Goal: Obtain resource: Download file/media

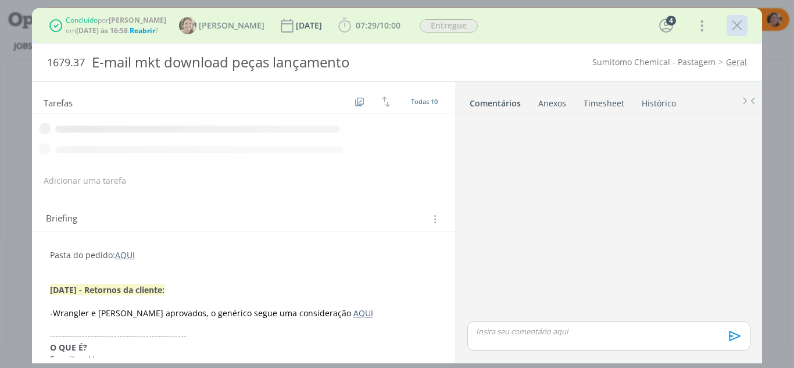
click at [741, 26] on icon "dialog" at bounding box center [736, 25] width 17 height 17
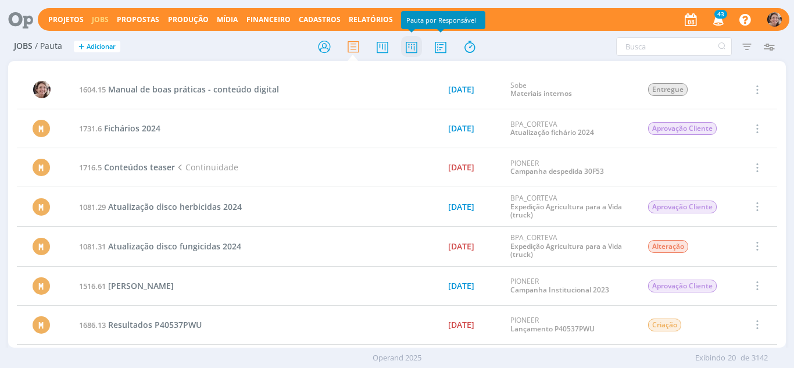
click at [411, 43] on icon at bounding box center [411, 46] width 21 height 23
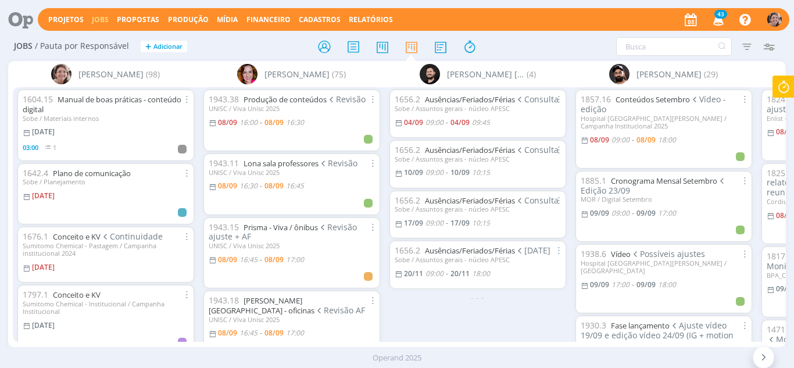
click at [779, 91] on icon at bounding box center [783, 87] width 21 height 23
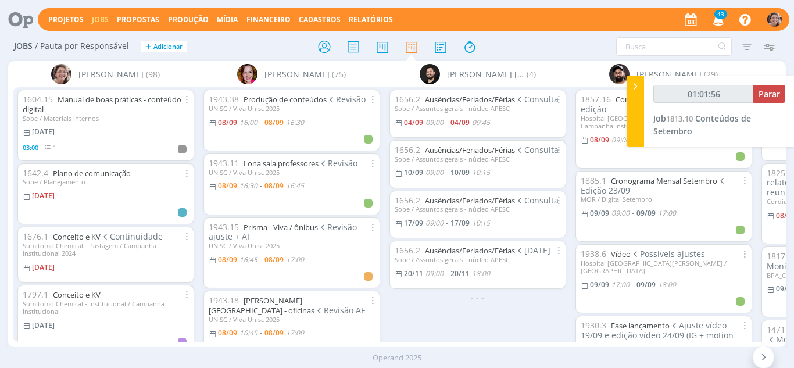
type input "01:01:57"
click at [774, 95] on span "Parar" at bounding box center [769, 93] width 22 height 11
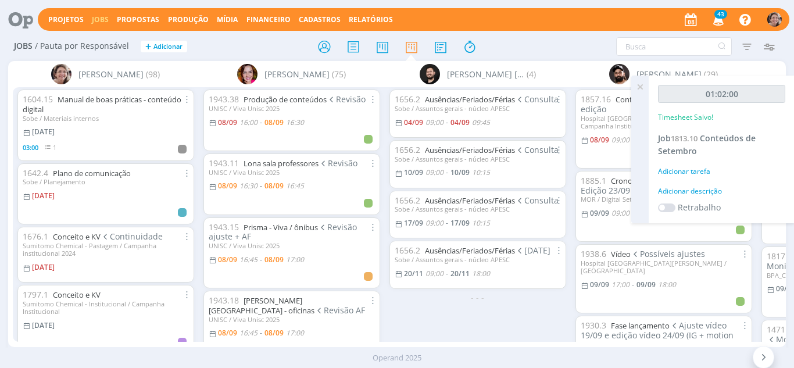
click at [710, 133] on span "Conteúdos de Setembro" at bounding box center [707, 145] width 98 height 24
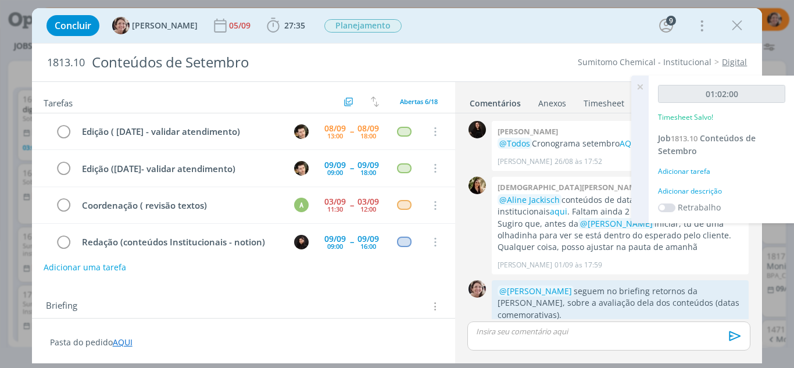
scroll to position [500, 0]
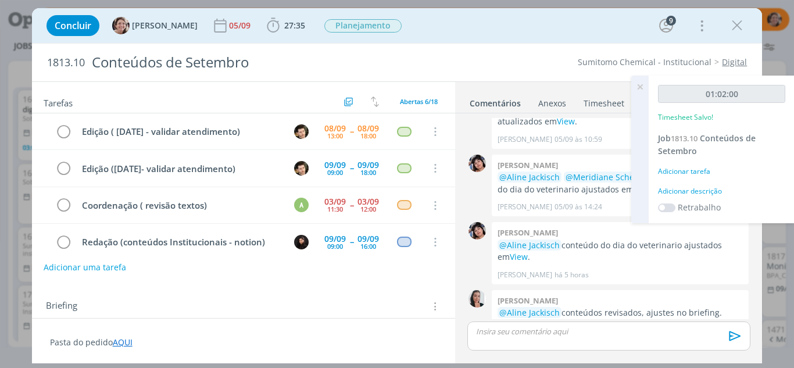
click at [645, 87] on icon at bounding box center [639, 87] width 21 height 23
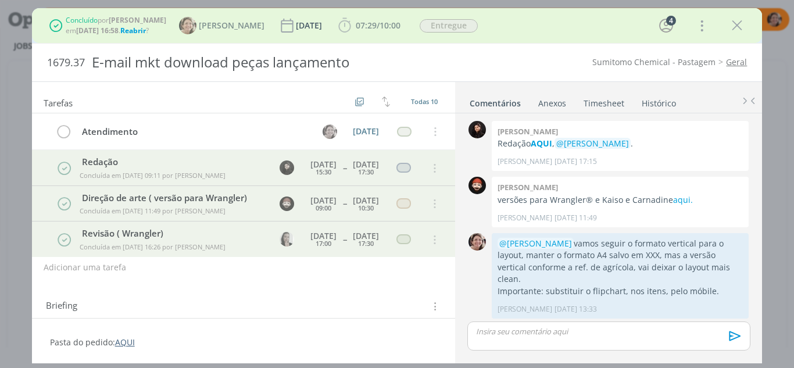
scroll to position [520, 0]
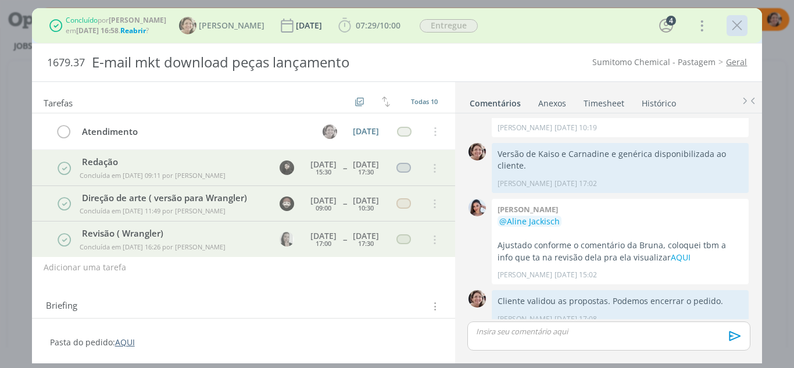
click at [738, 26] on icon "dialog" at bounding box center [736, 25] width 17 height 17
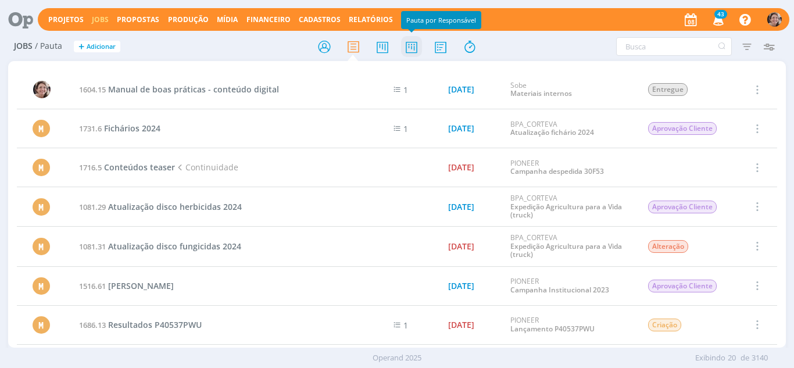
click at [414, 52] on icon at bounding box center [411, 46] width 21 height 23
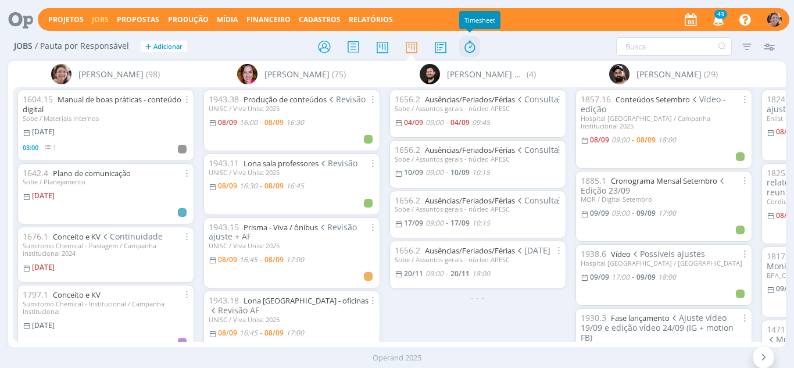
click at [471, 49] on icon at bounding box center [469, 46] width 21 height 23
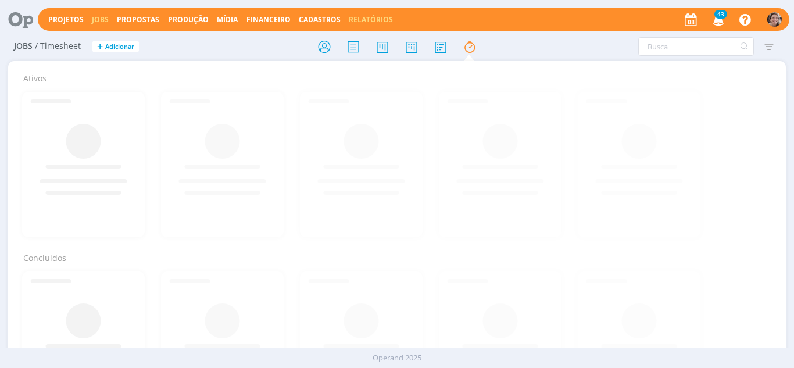
click at [377, 19] on link "Relatórios" at bounding box center [371, 20] width 44 height 10
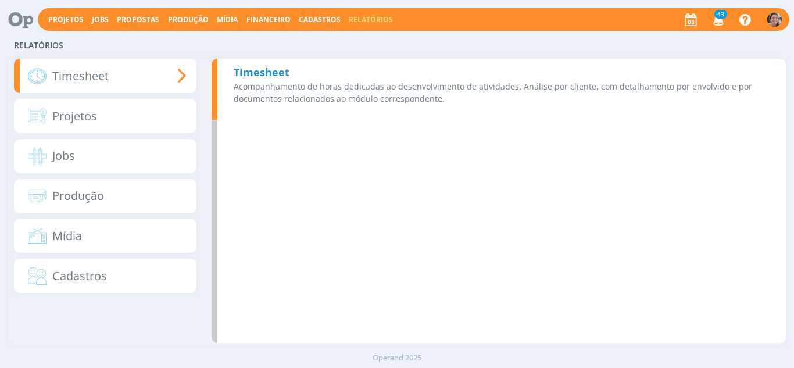
click at [275, 69] on b "Timesheet" at bounding box center [262, 72] width 56 height 14
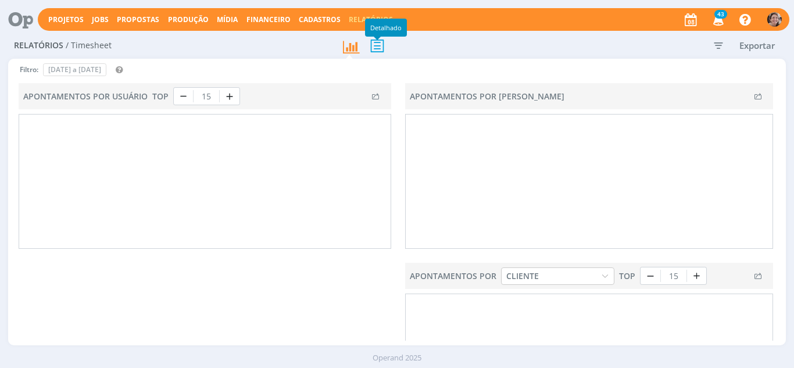
click at [379, 48] on icon at bounding box center [377, 46] width 24 height 24
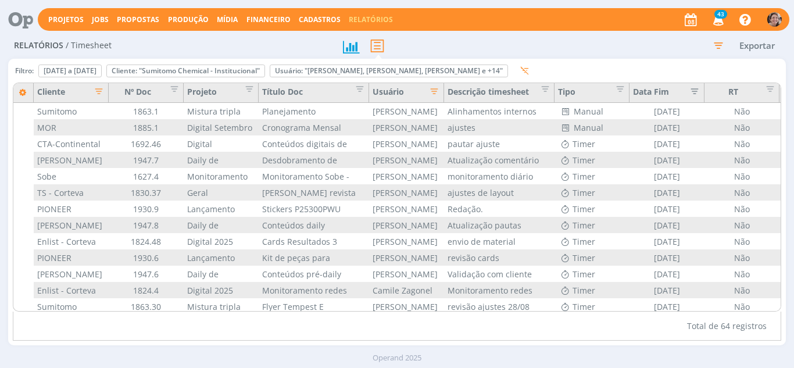
type input "01/08/2025"
type input "31/08/2025"
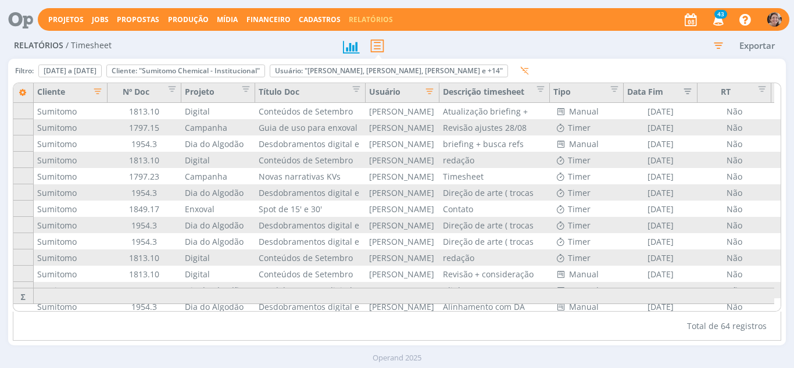
click at [717, 45] on icon "button" at bounding box center [718, 45] width 21 height 21
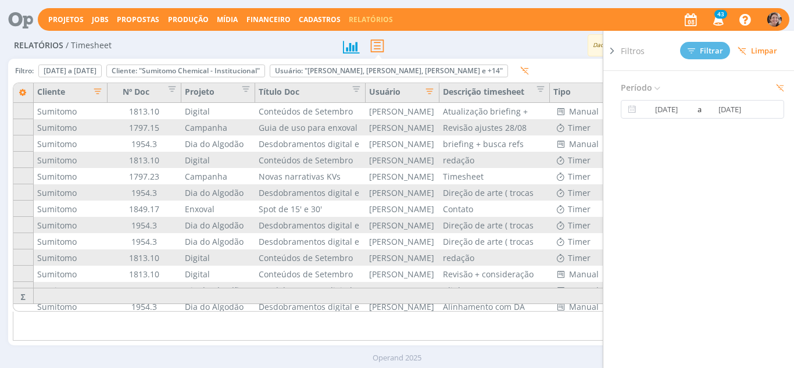
click at [611, 51] on icon at bounding box center [612, 51] width 12 height 12
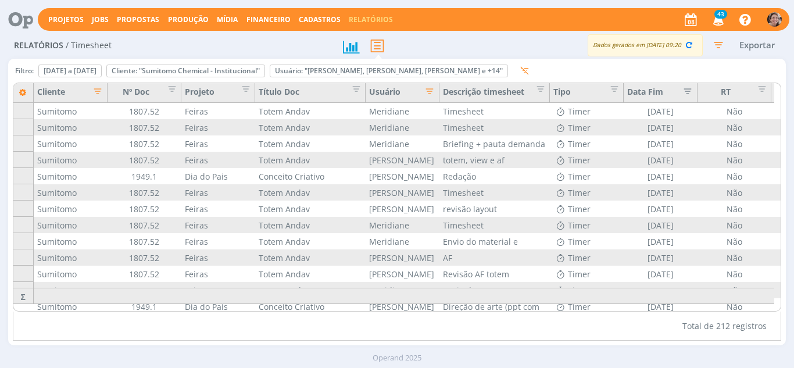
click at [99, 92] on icon "button" at bounding box center [95, 90] width 12 height 12
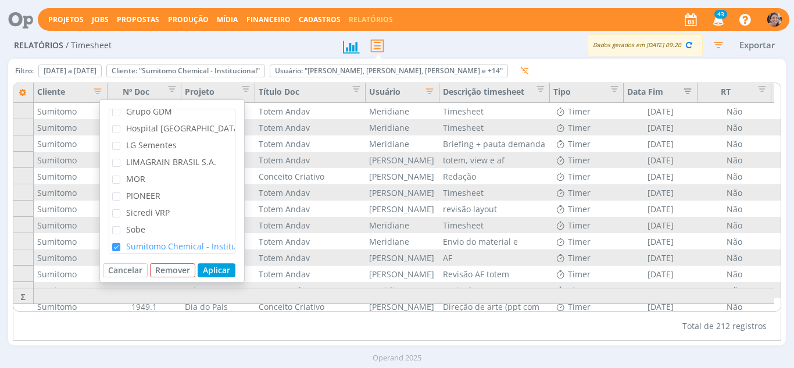
scroll to position [232, 0]
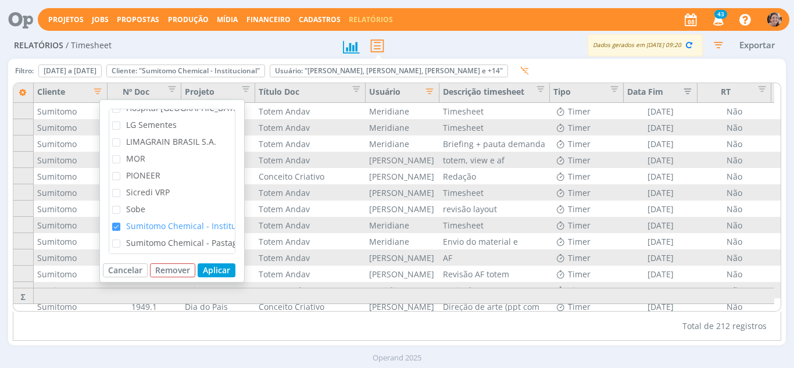
click at [135, 195] on span "Sicredi VRP" at bounding box center [148, 192] width 44 height 11
click at [120, 189] on input "Sicredi VRP" at bounding box center [120, 189] width 0 height 0
click at [133, 221] on span "Sumitomo Chemical - Institucional" at bounding box center [193, 225] width 134 height 11
click at [120, 223] on input "Sumitomo Chemical - Institucional" at bounding box center [120, 223] width 0 height 0
click at [216, 273] on button "Aplicar" at bounding box center [217, 270] width 38 height 14
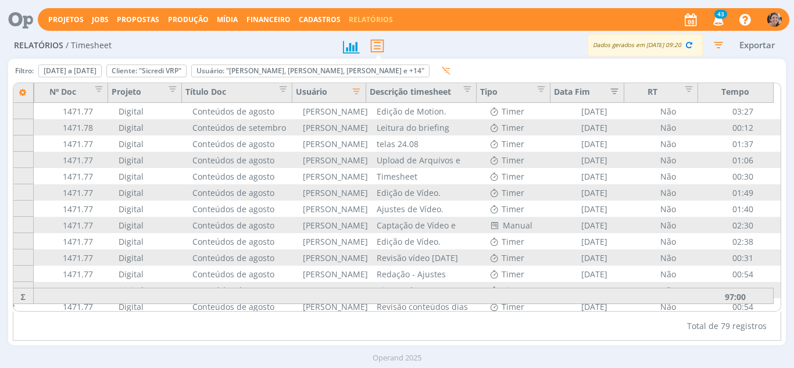
scroll to position [0, 0]
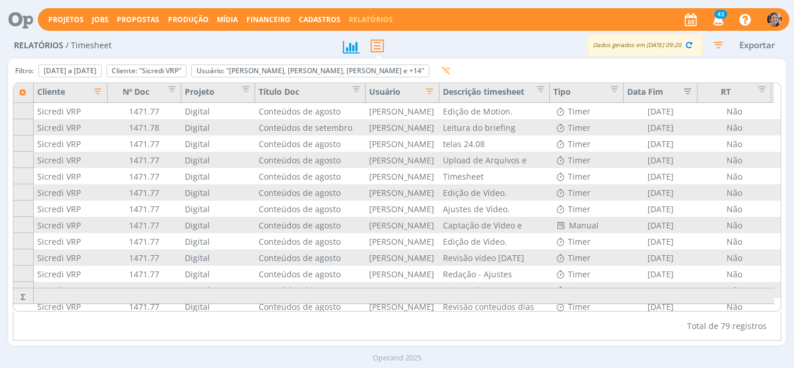
click at [428, 93] on icon "button" at bounding box center [427, 90] width 12 height 12
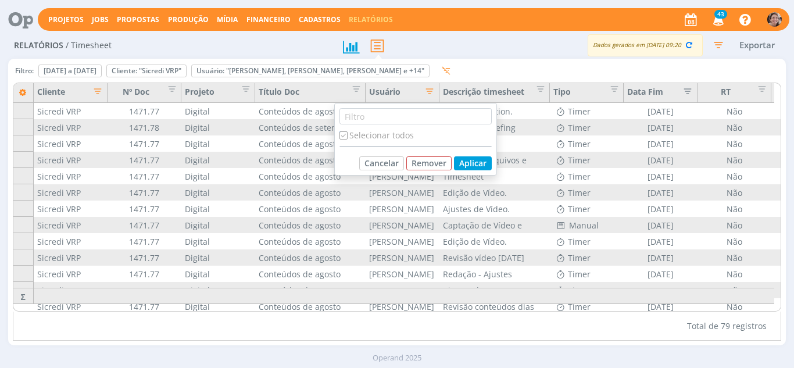
click at [345, 134] on input "checkbox" at bounding box center [343, 135] width 8 height 8
click at [347, 134] on input "checkbox" at bounding box center [343, 135] width 8 height 8
checkbox input "true"
click at [570, 70] on div "Filtro: 01 de ago de 2025 a 31 de ago de 2025 Definir padrão Cliente: "Sicredi …" at bounding box center [397, 72] width 769 height 19
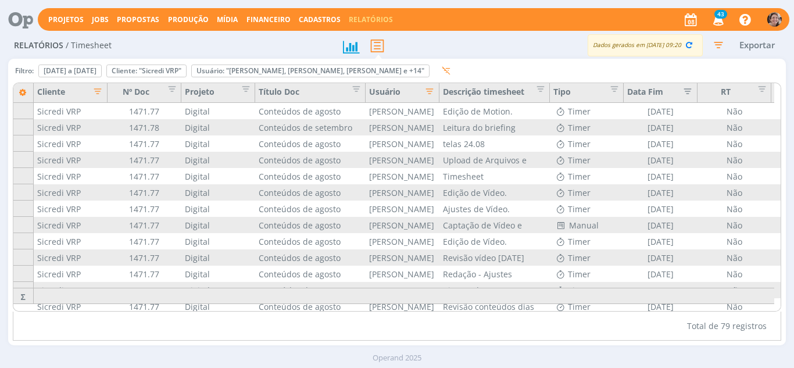
click at [749, 49] on button "Exportar" at bounding box center [757, 45] width 46 height 15
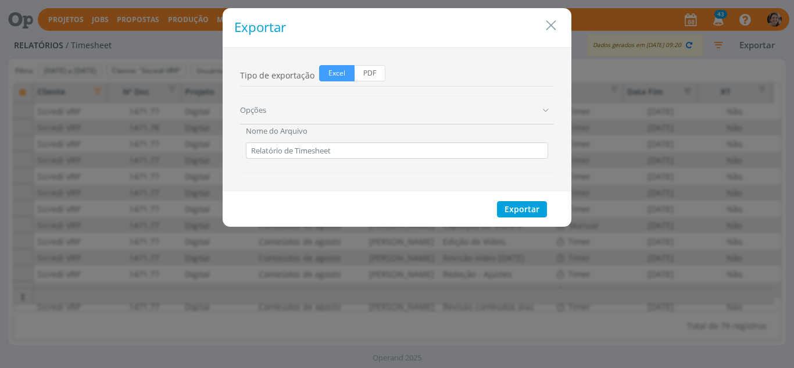
click at [557, 21] on icon "Close" at bounding box center [550, 25] width 17 height 17
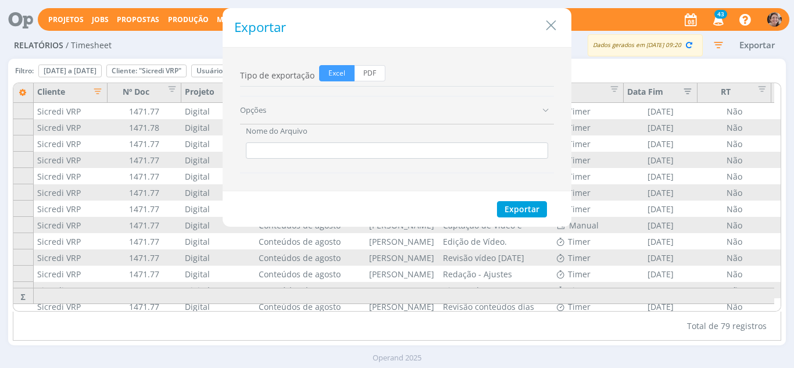
click at [711, 44] on icon "button" at bounding box center [718, 44] width 21 height 21
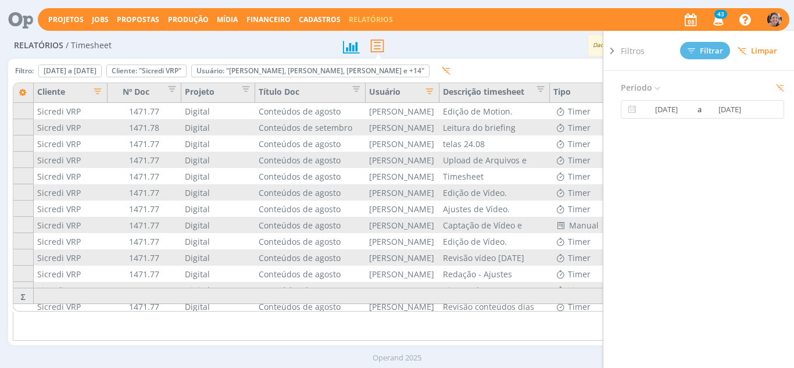
click at [761, 53] on span "Limpar" at bounding box center [758, 50] width 40 height 9
type input "01/09/2025"
type input "30/09/2025"
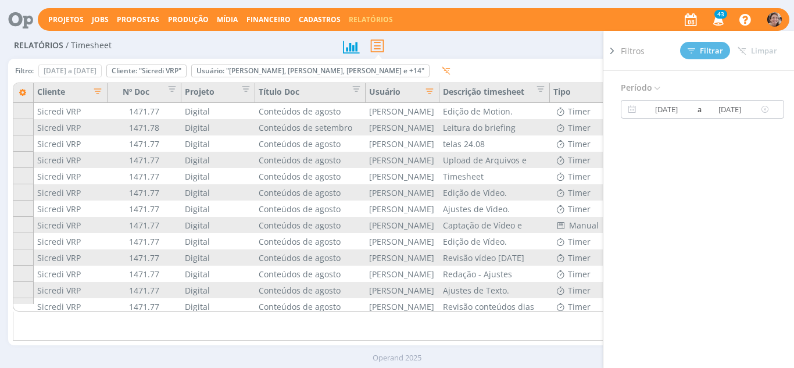
click at [679, 111] on input "01/09/2025" at bounding box center [667, 109] width 56 height 14
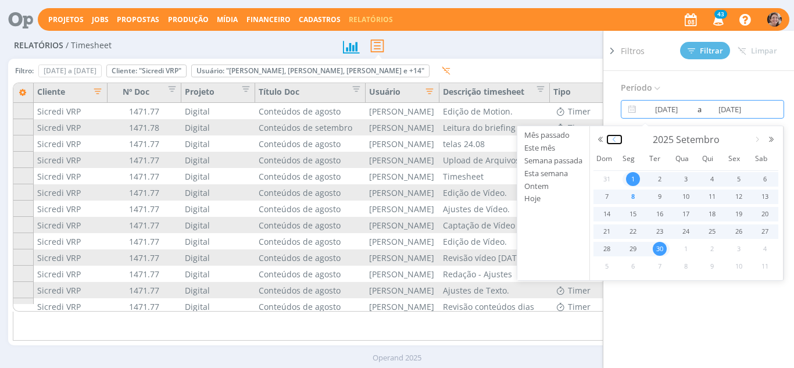
click at [612, 142] on button "button" at bounding box center [614, 139] width 14 height 8
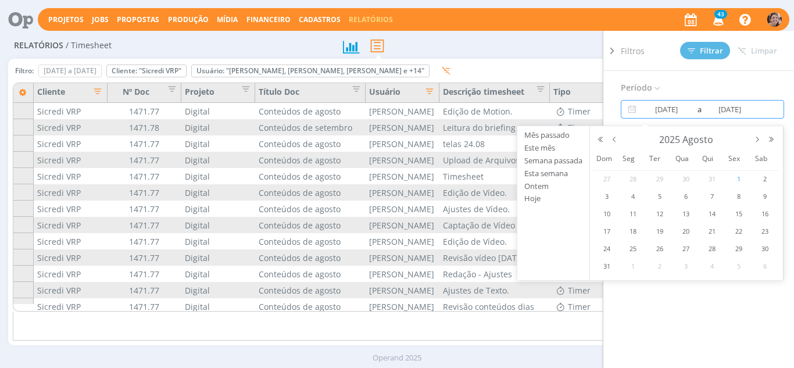
click at [742, 180] on span "1" at bounding box center [739, 179] width 14 height 14
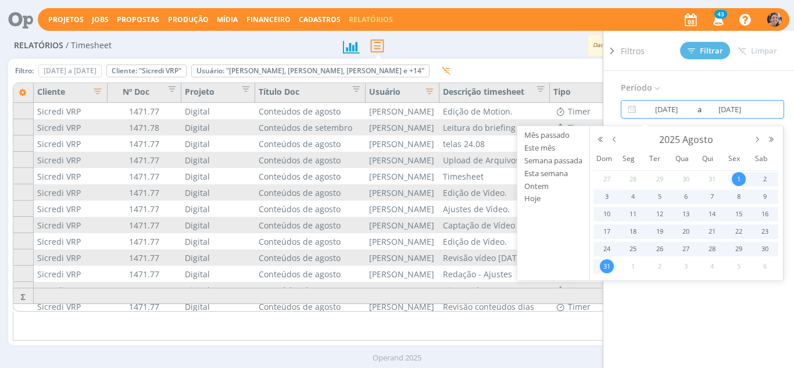
click at [607, 269] on span "31" at bounding box center [607, 266] width 14 height 14
type input "01/08/2025"
type input "31/08/2025"
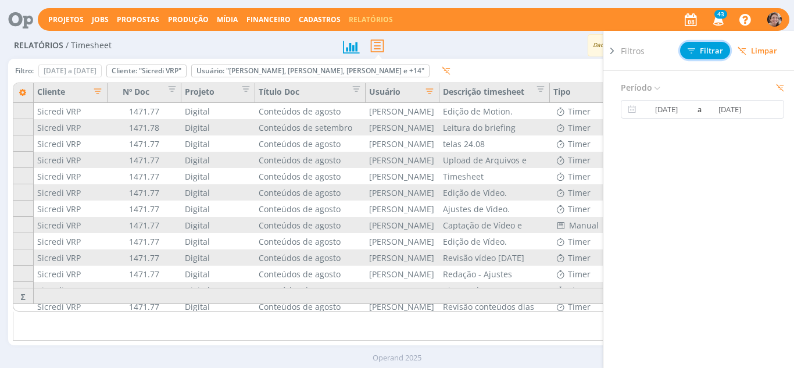
click at [706, 47] on span "Filtrar" at bounding box center [705, 51] width 35 height 8
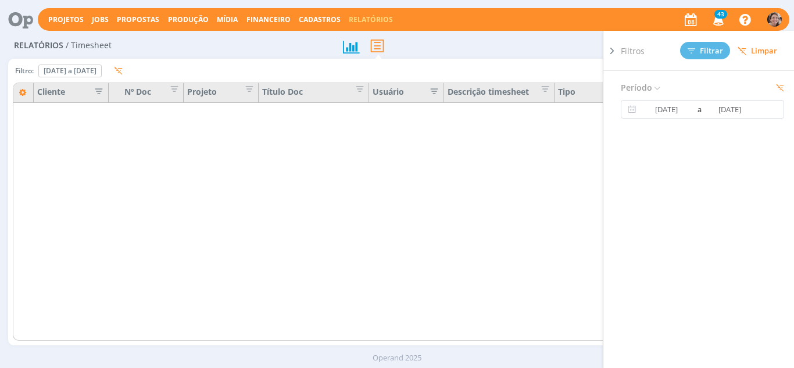
click at [610, 52] on icon at bounding box center [612, 51] width 12 height 12
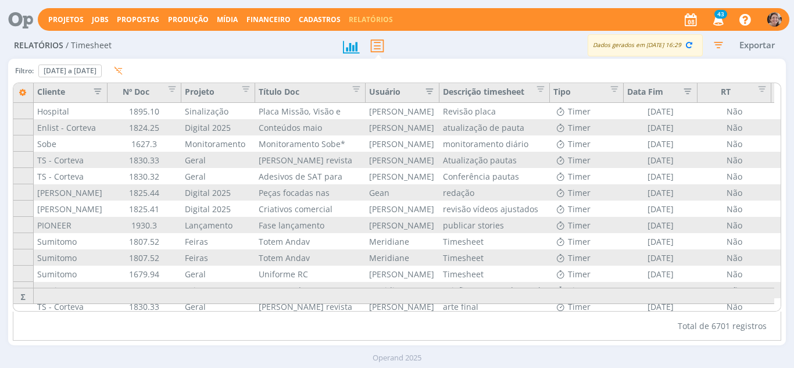
click at [431, 90] on icon "button" at bounding box center [427, 90] width 12 height 12
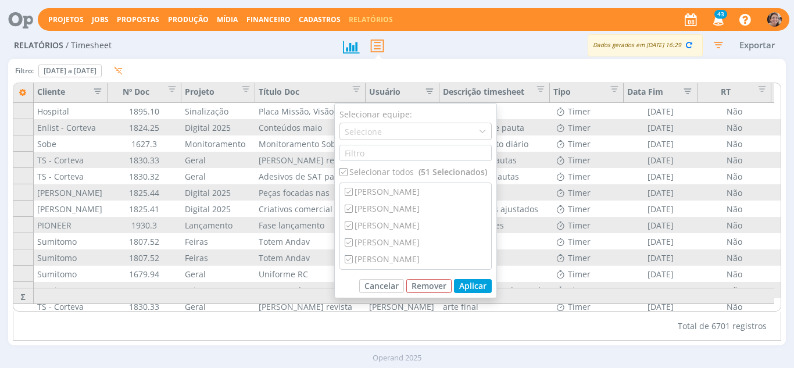
click at [222, 333] on div "Total de 6701 registros" at bounding box center [397, 326] width 769 height 29
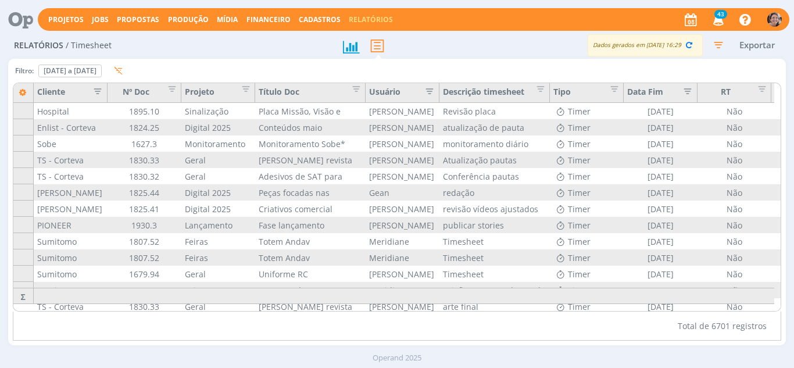
click at [96, 93] on icon "button" at bounding box center [95, 90] width 12 height 12
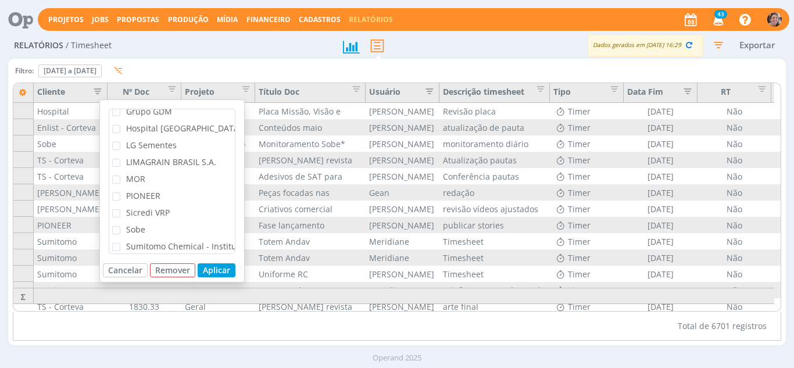
scroll to position [232, 0]
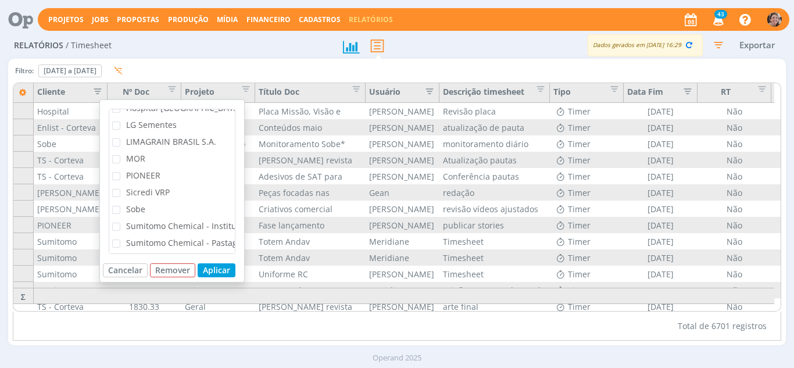
click at [135, 193] on span "Sicredi VRP" at bounding box center [148, 192] width 44 height 11
click at [120, 189] on input "Sicredi VRP" at bounding box center [120, 189] width 0 height 0
click at [212, 266] on button "Aplicar" at bounding box center [217, 270] width 38 height 14
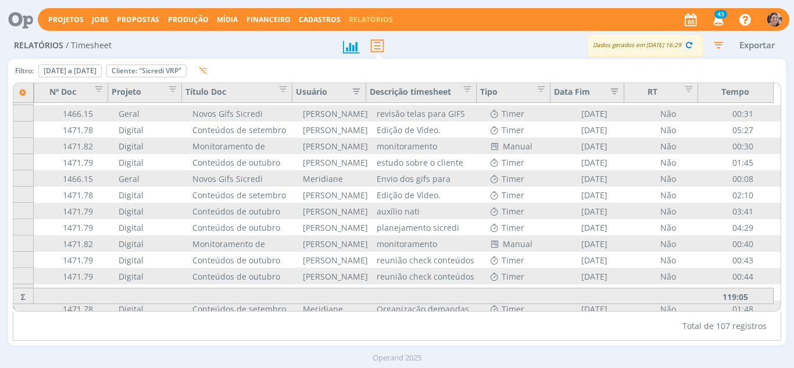
scroll to position [1556, 73]
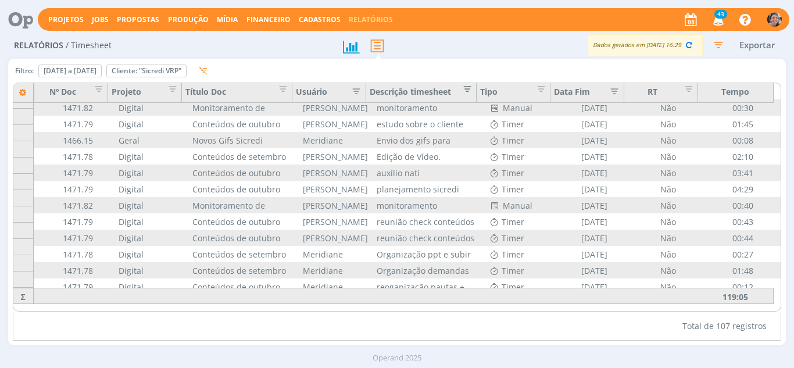
click at [470, 91] on span "Editar filtro para Coluna Descrição timesheet" at bounding box center [465, 87] width 12 height 12
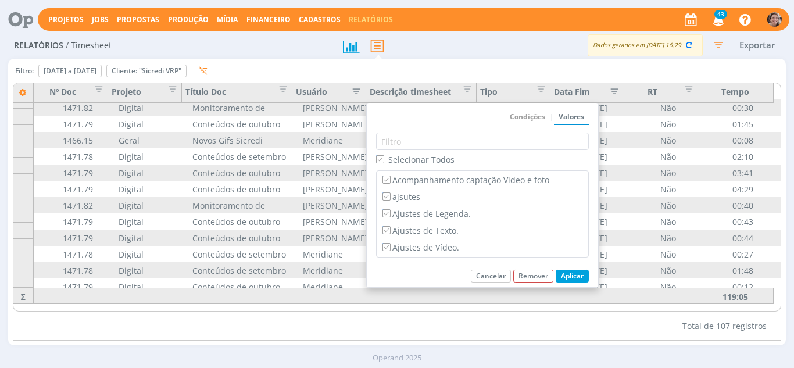
click at [392, 161] on span "Selecionar Todos" at bounding box center [421, 159] width 66 height 11
click at [384, 161] on input "Selecionar Todos" at bounding box center [380, 159] width 8 height 8
click at [380, 162] on input "Selecionar Todos" at bounding box center [380, 159] width 8 height 8
checkbox input "true"
click at [564, 277] on button "Aplicar" at bounding box center [572, 276] width 33 height 13
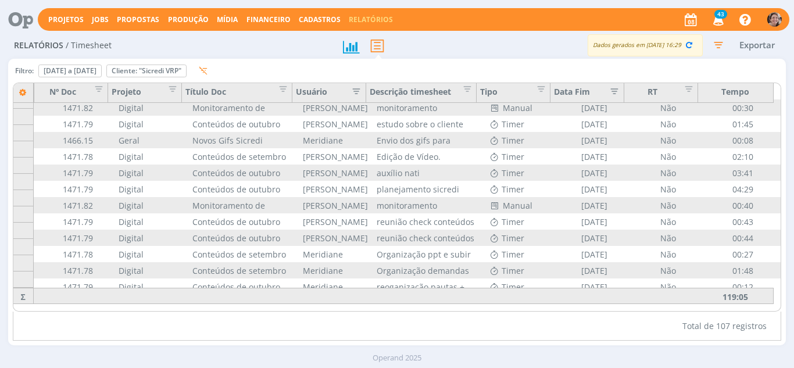
click at [354, 90] on icon "button" at bounding box center [354, 90] width 12 height 12
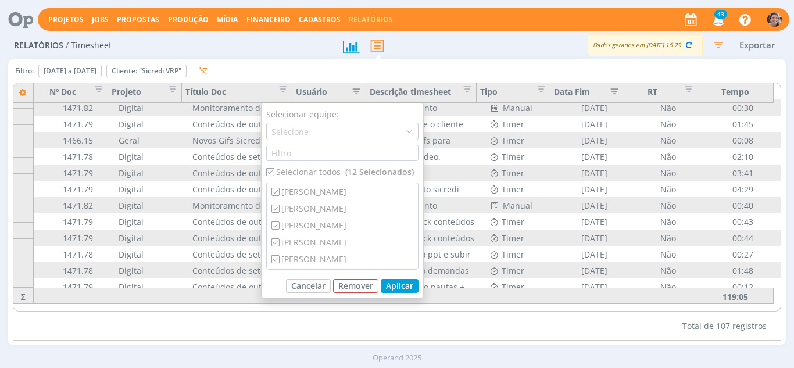
click at [300, 171] on div "Selecionar todos (12 Selecionados)" at bounding box center [342, 172] width 152 height 12
checkbox input "false"
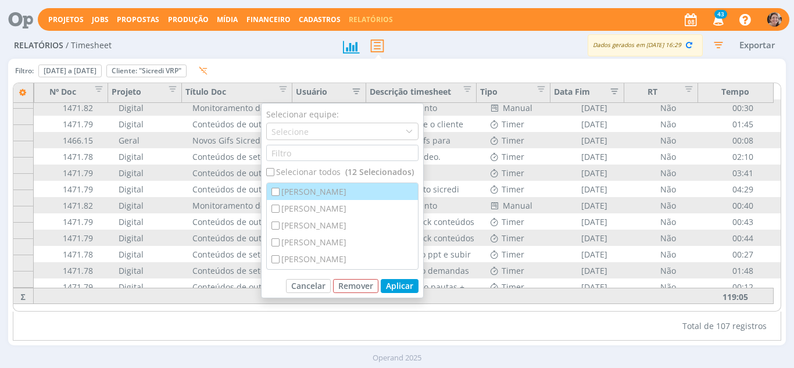
checkbox input "false"
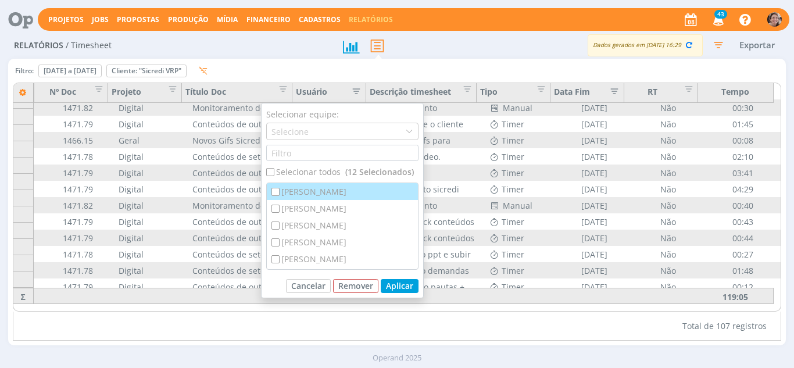
checkbox input "false"
click at [327, 193] on div "[PERSON_NAME]" at bounding box center [342, 191] width 151 height 17
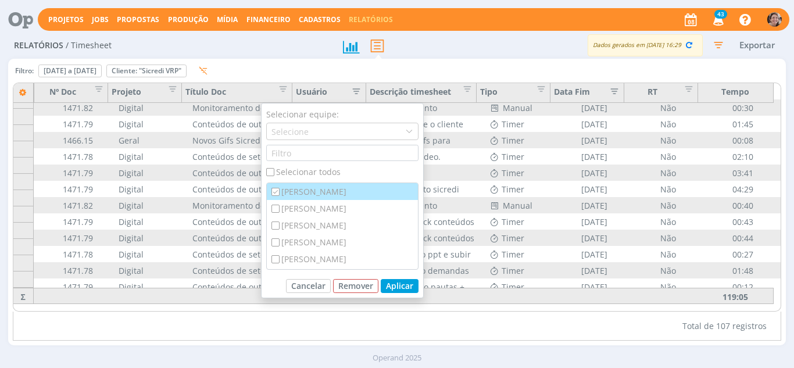
checkbox input "true"
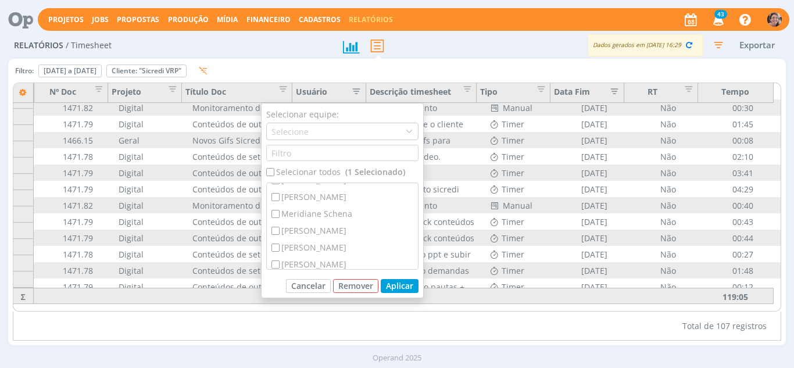
scroll to position [116, 0]
drag, startPoint x: 340, startPoint y: 195, endPoint x: 346, endPoint y: 198, distance: 7.0
click at [340, 195] on div "Meridiane Schena" at bounding box center [342, 193] width 151 height 17
checkbox input "true"
click at [396, 285] on button "Aplicar" at bounding box center [400, 286] width 38 height 14
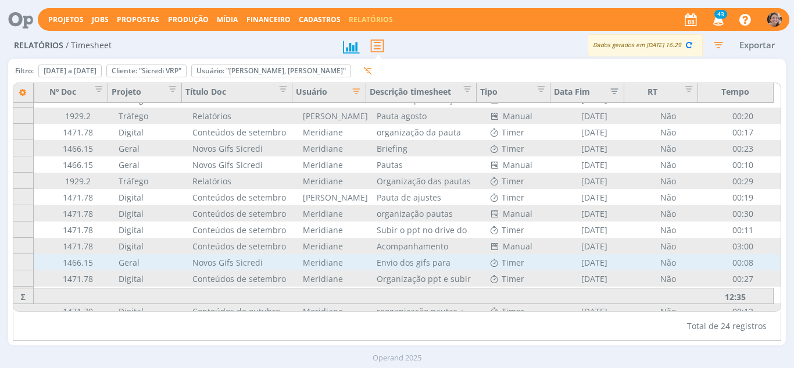
scroll to position [206, 73]
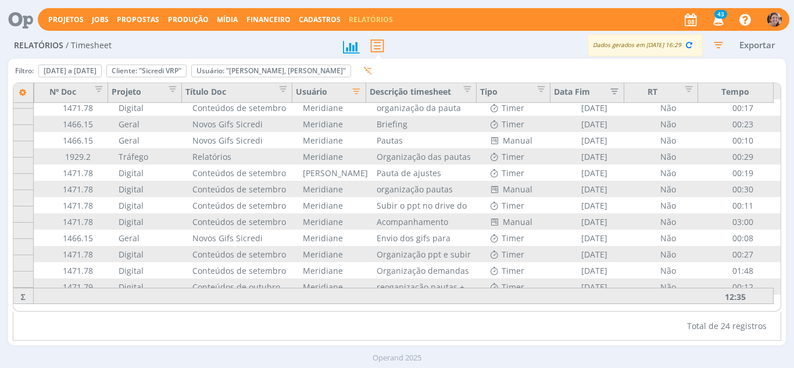
click at [356, 91] on icon "button" at bounding box center [354, 90] width 12 height 12
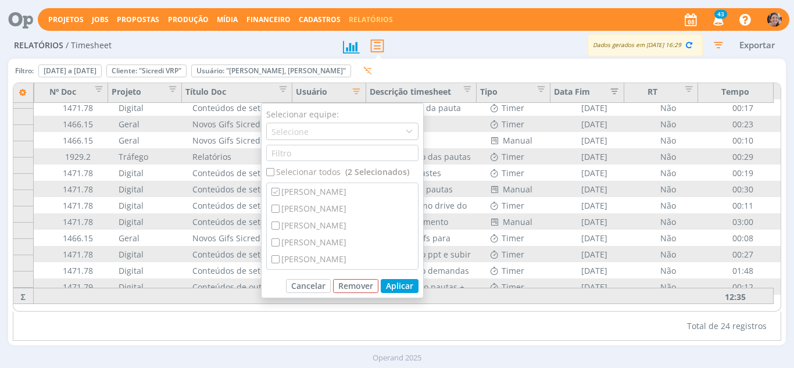
click at [305, 171] on div "Selecionar todos (2 Selecionados)" at bounding box center [342, 172] width 152 height 12
checkbox input "true"
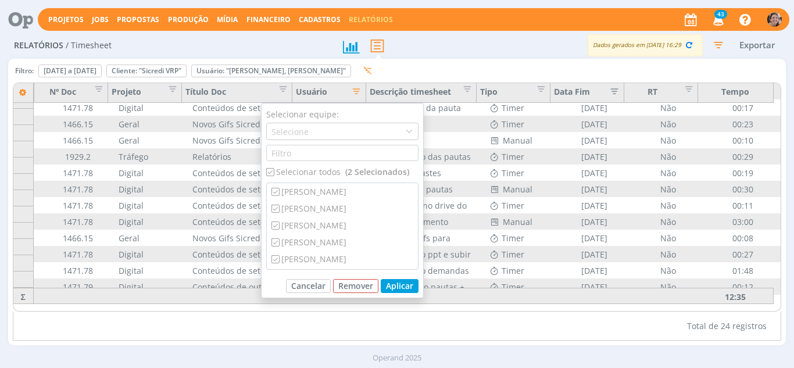
checkbox input "true"
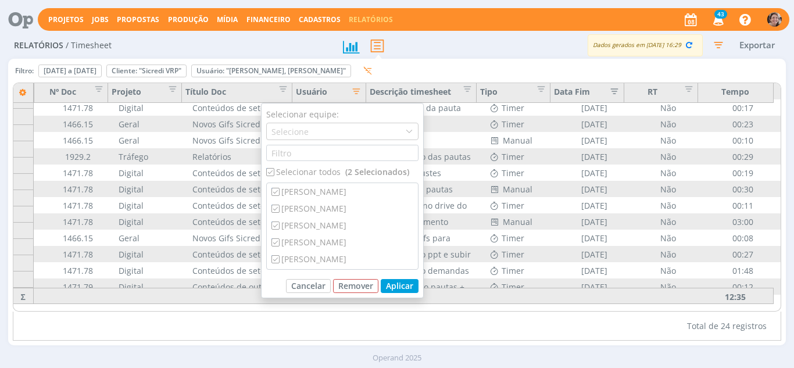
checkbox input "true"
click at [305, 171] on div "Selecionar todos (12 Selecionados)" at bounding box center [342, 172] width 152 height 12
checkbox input "false"
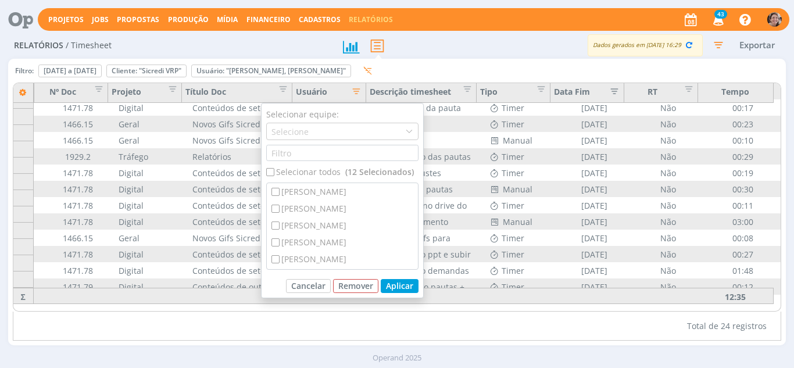
checkbox input "false"
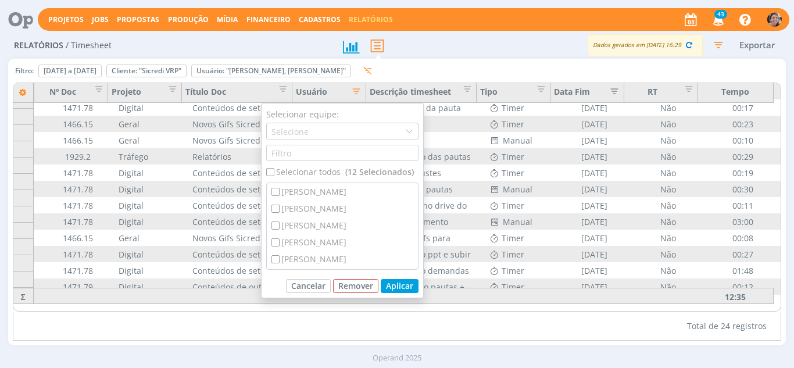
checkbox input "false"
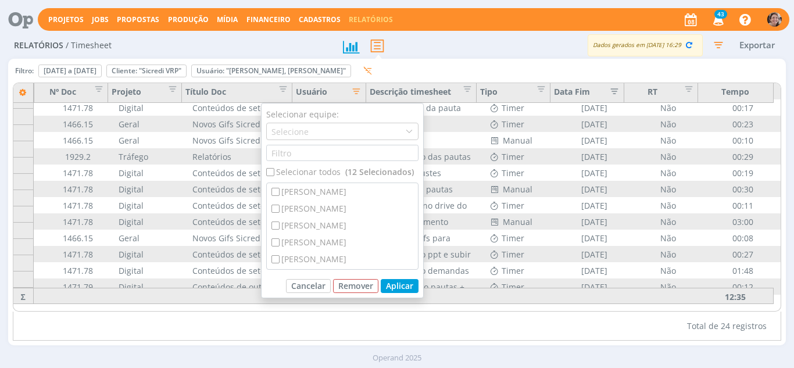
checkbox input "false"
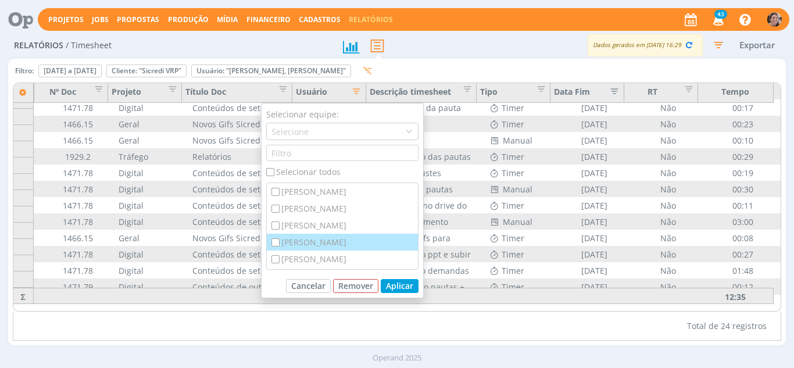
drag, startPoint x: 318, startPoint y: 224, endPoint x: 351, endPoint y: 246, distance: 40.1
click at [318, 223] on div "[PERSON_NAME]" at bounding box center [342, 225] width 151 height 17
checkbox input "true"
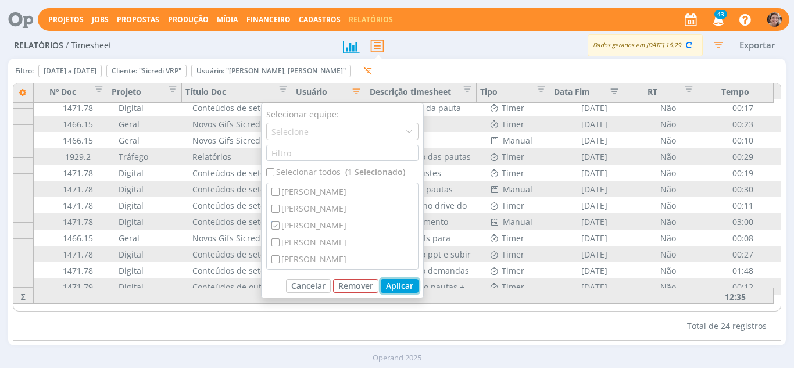
drag, startPoint x: 398, startPoint y: 283, endPoint x: 399, endPoint y: 277, distance: 6.6
click at [399, 277] on div "Selecionar equipe: Selecione Selecionar todos (1 Selecionado) Aline Jackisch Br…" at bounding box center [342, 200] width 163 height 195
click at [395, 283] on button "Aplicar" at bounding box center [400, 286] width 38 height 14
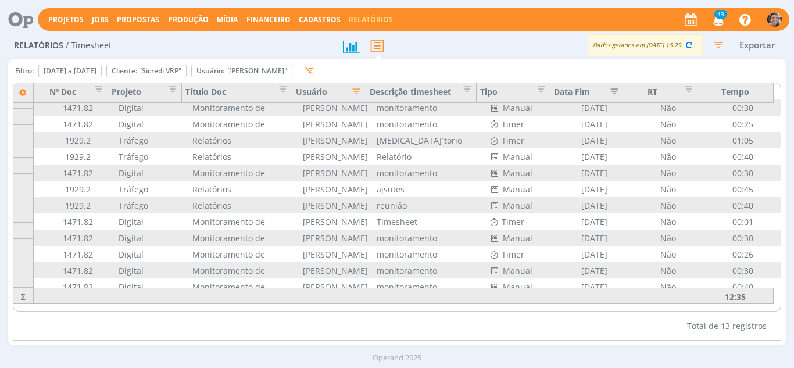
scroll to position [27, 73]
click at [355, 92] on icon "button" at bounding box center [354, 90] width 12 height 12
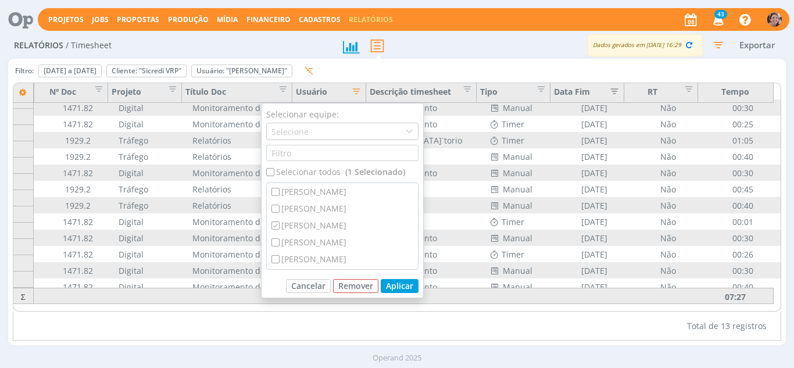
click at [322, 170] on div "Selecionar todos (1 Selecionado)" at bounding box center [342, 172] width 152 height 12
checkbox input "true"
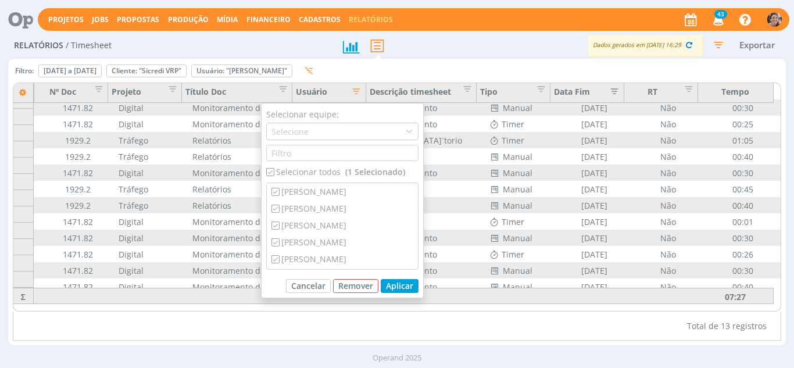
checkbox input "true"
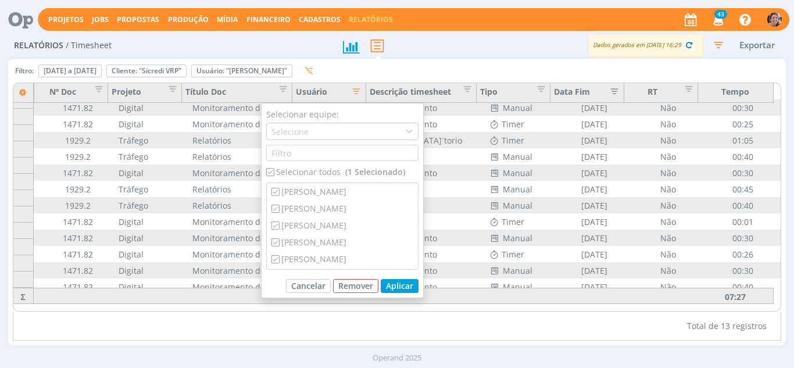
checkbox input "true"
click at [393, 284] on button "Aplicar" at bounding box center [400, 286] width 38 height 14
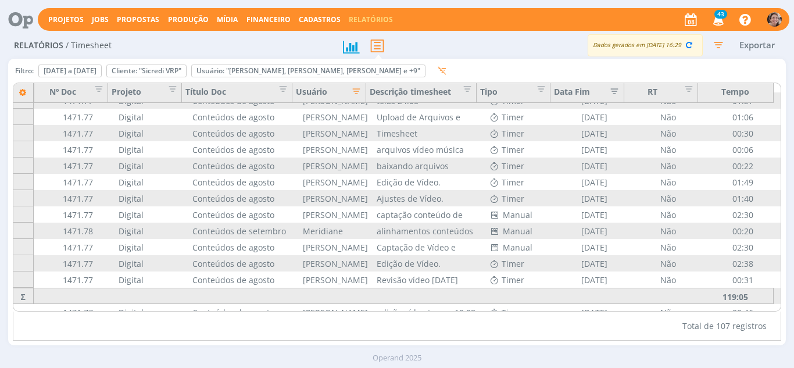
click at [428, 91] on div "Descrição timesheet" at bounding box center [421, 93] width 110 height 20
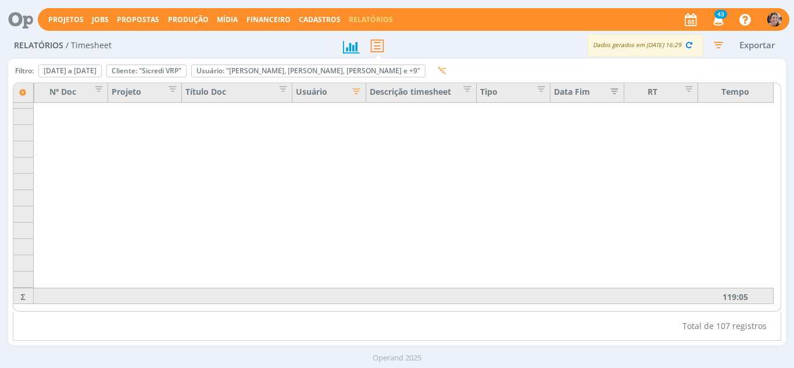
scroll to position [613, 73]
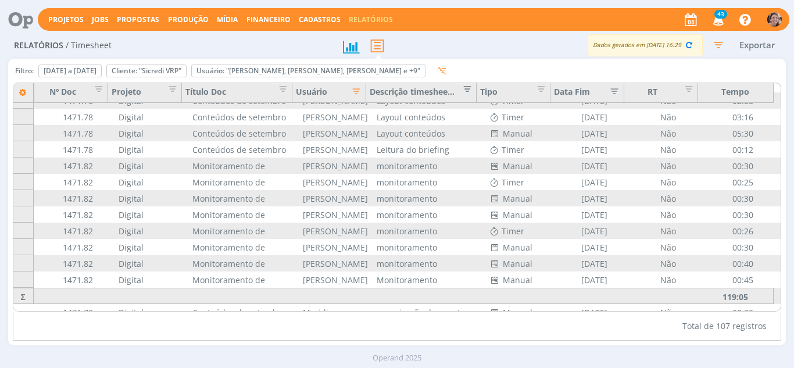
click at [469, 88] on span "Editar filtro para Coluna Descrição timesheet" at bounding box center [465, 87] width 12 height 12
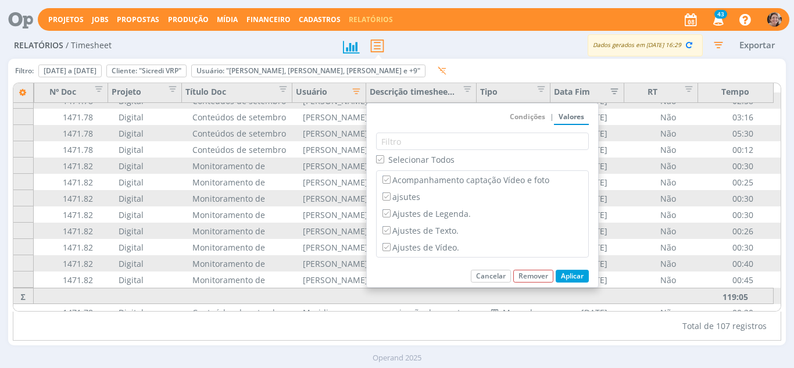
click at [424, 158] on span "Selecionar Todos" at bounding box center [421, 159] width 66 height 11
click at [384, 158] on input "Selecionar Todos" at bounding box center [380, 159] width 8 height 8
checkbox input "false"
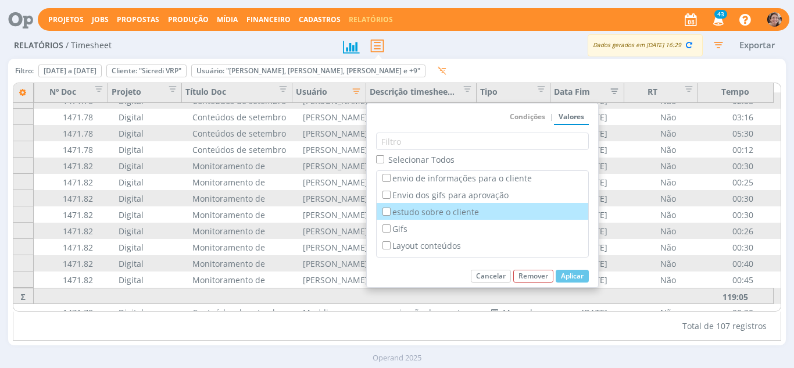
scroll to position [407, 0]
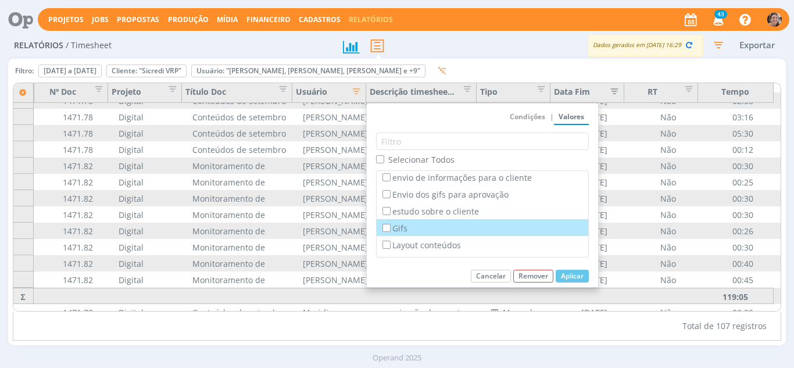
click at [406, 226] on label "Gifs" at bounding box center [482, 227] width 205 height 13
click at [390, 226] on input "Gifs" at bounding box center [386, 228] width 8 height 8
checkbox input "true"
checkbox input "false"
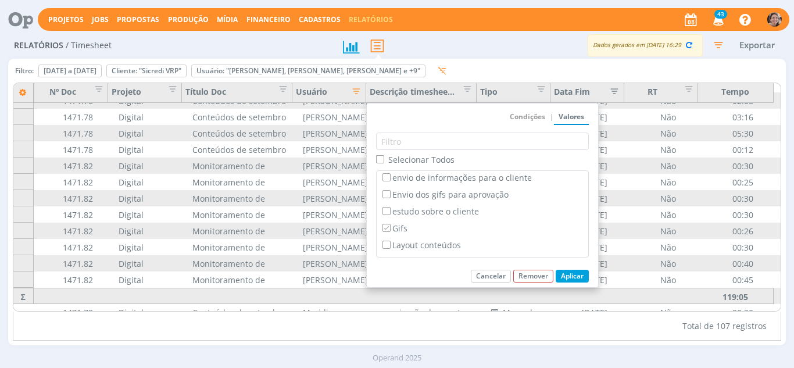
click at [560, 270] on button "Aplicar" at bounding box center [572, 276] width 33 height 13
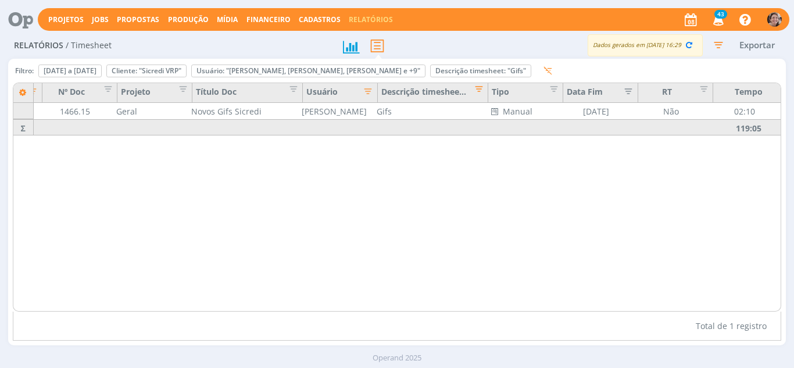
scroll to position [0, 66]
click at [482, 92] on span "Editar filtro para Coluna Descrição timesheet" at bounding box center [476, 87] width 12 height 12
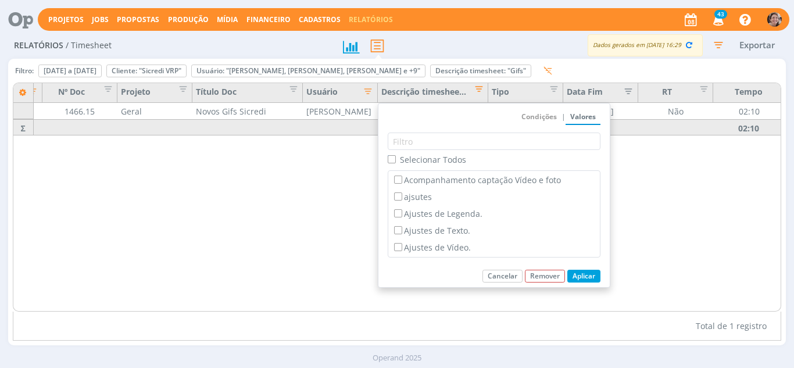
click at [442, 163] on span "Selecionar Todos" at bounding box center [433, 159] width 66 height 11
click at [395, 163] on input "Selecionar Todos" at bounding box center [392, 159] width 8 height 8
checkbox input "true"
click at [576, 275] on button "Aplicar" at bounding box center [583, 276] width 33 height 13
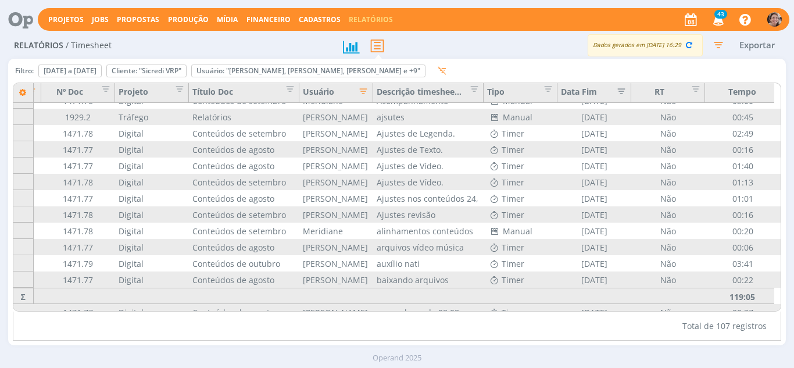
scroll to position [10, 0]
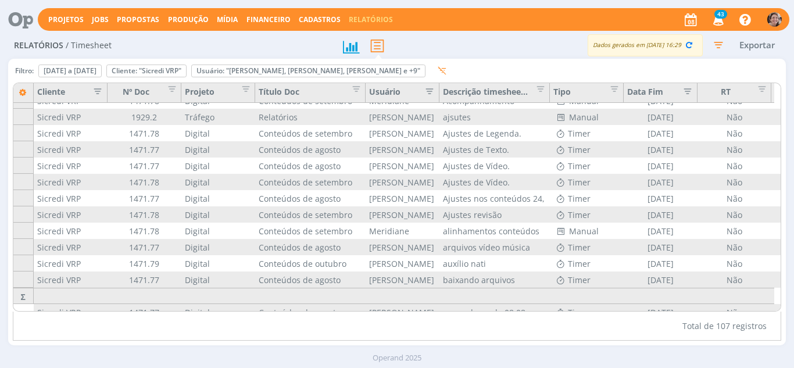
click at [426, 95] on icon "button" at bounding box center [427, 90] width 12 height 12
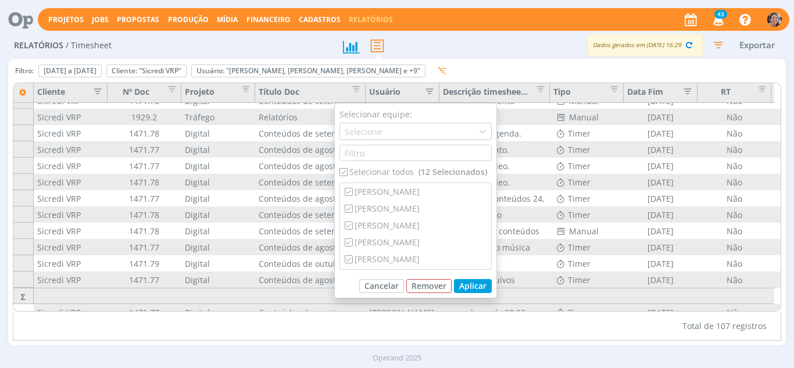
click at [402, 173] on div "Selecionar todos (12 Selecionados)" at bounding box center [415, 172] width 152 height 12
checkbox input "false"
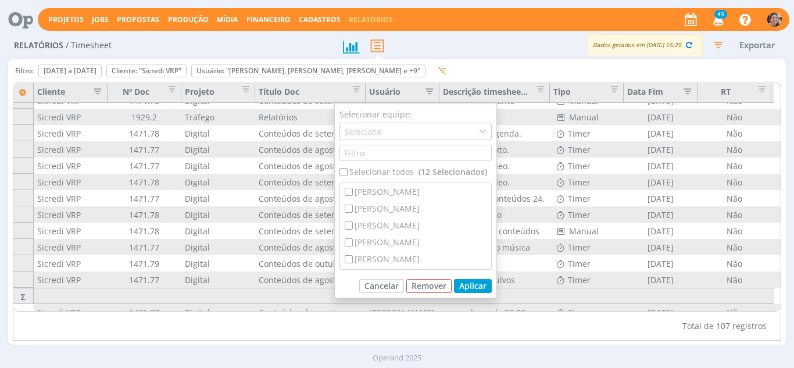
checkbox input "false"
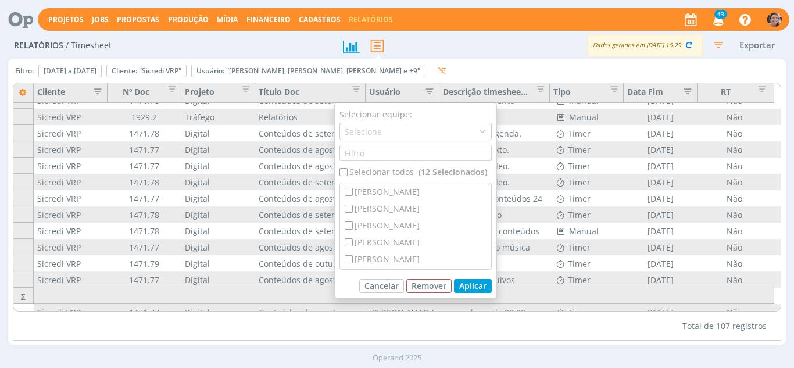
checkbox input "false"
drag, startPoint x: 492, startPoint y: 210, endPoint x: 492, endPoint y: 220, distance: 9.9
click at [492, 223] on div "Selecionar equipe: Selecione Selecionar todos Aline Jackisch Bruna Bueno Carlos…" at bounding box center [415, 200] width 163 height 195
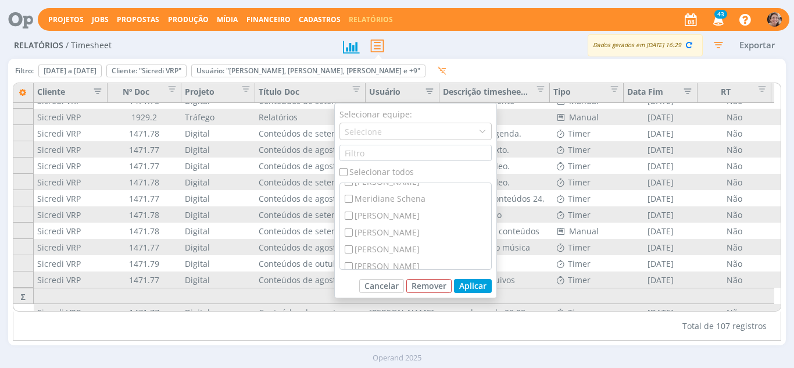
scroll to position [116, 0]
click at [428, 264] on div "[PERSON_NAME]" at bounding box center [415, 260] width 151 height 17
checkbox input "true"
click at [481, 287] on button "Aplicar" at bounding box center [473, 286] width 38 height 14
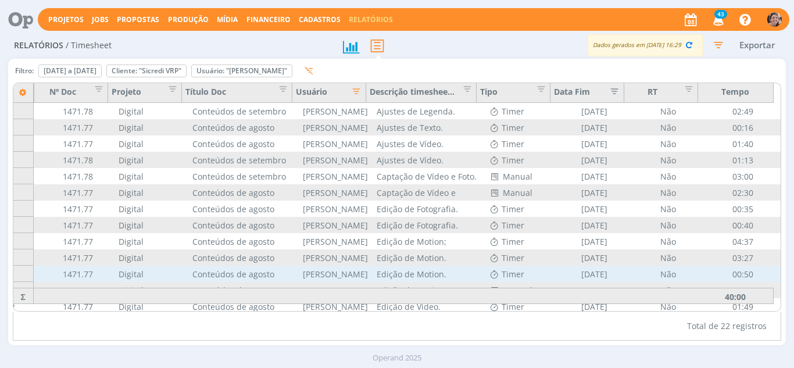
scroll to position [173, 73]
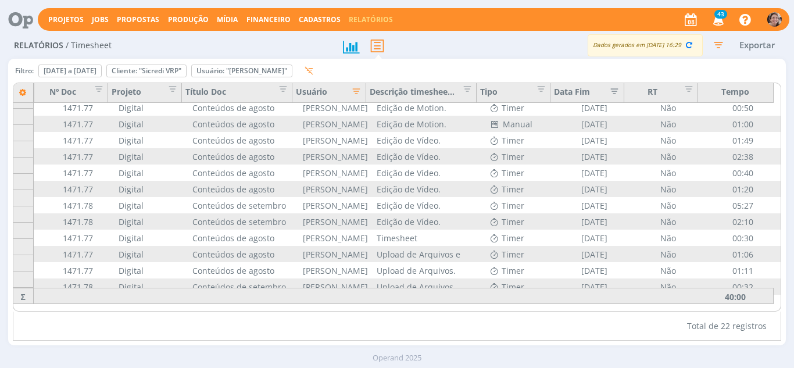
click at [357, 94] on icon "button" at bounding box center [354, 90] width 12 height 12
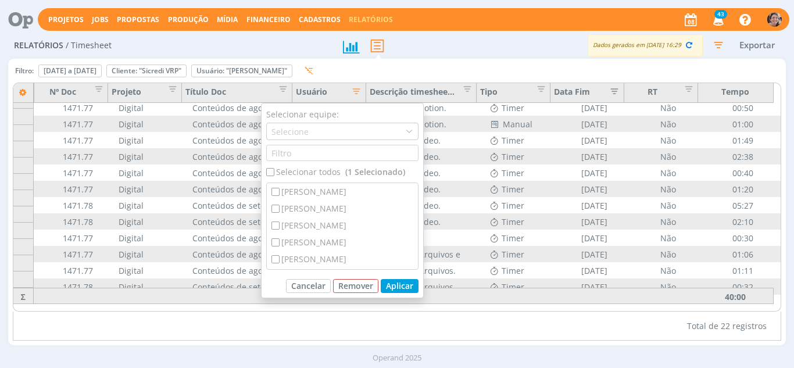
click at [351, 174] on span "(1 Selecionado)" at bounding box center [375, 172] width 60 height 12
checkbox input "true"
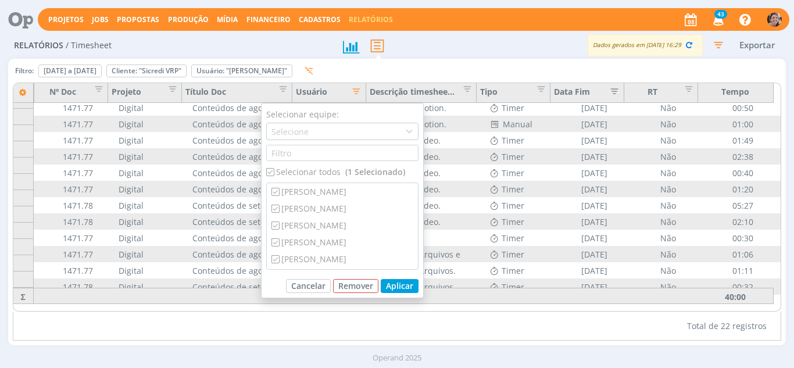
checkbox input "true"
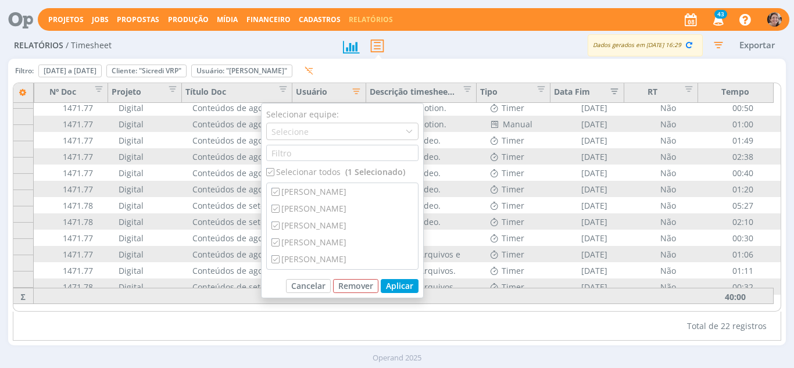
checkbox input "true"
click at [301, 171] on div "Selecionar todos (12 Selecionados)" at bounding box center [342, 172] width 152 height 12
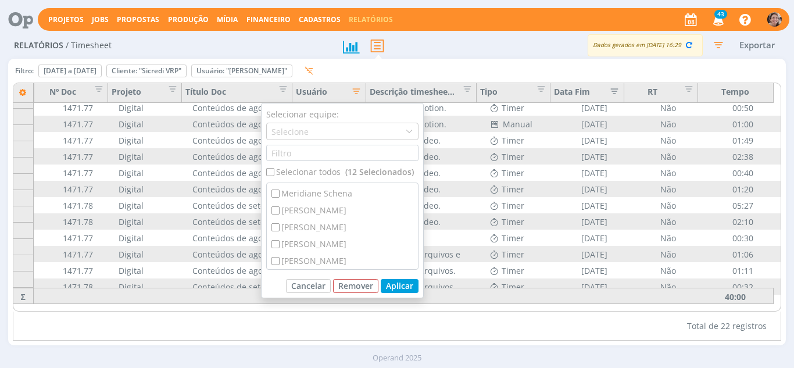
checkbox input "false"
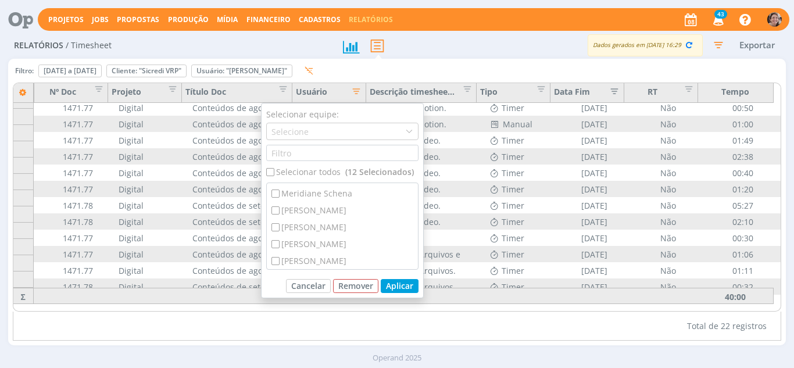
checkbox input "false"
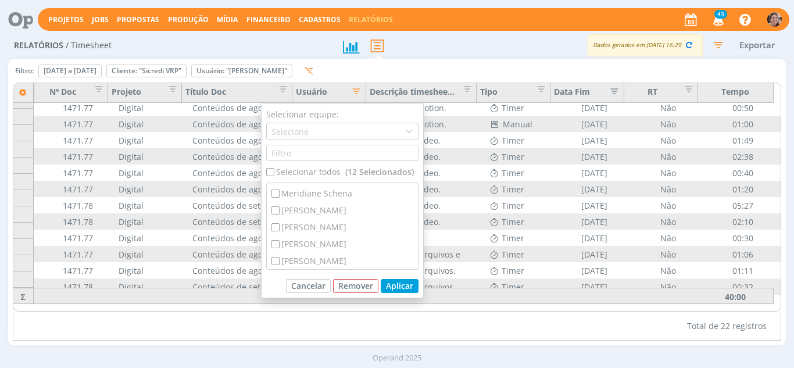
checkbox input "false"
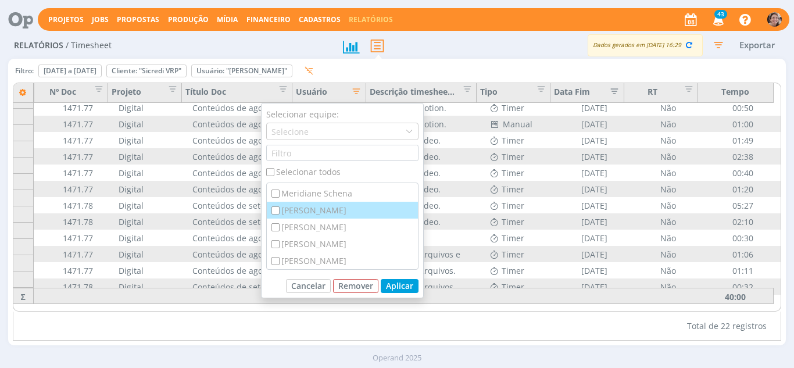
click at [303, 206] on div "[PERSON_NAME]" at bounding box center [342, 210] width 151 height 17
checkbox input "true"
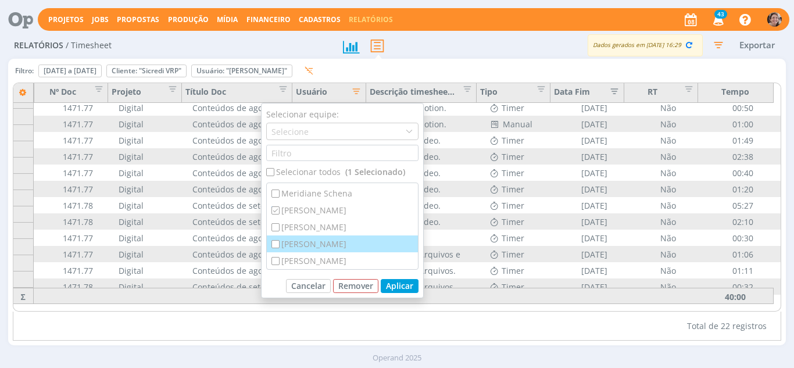
click at [318, 239] on div "[PERSON_NAME]" at bounding box center [342, 243] width 151 height 17
checkbox input "true"
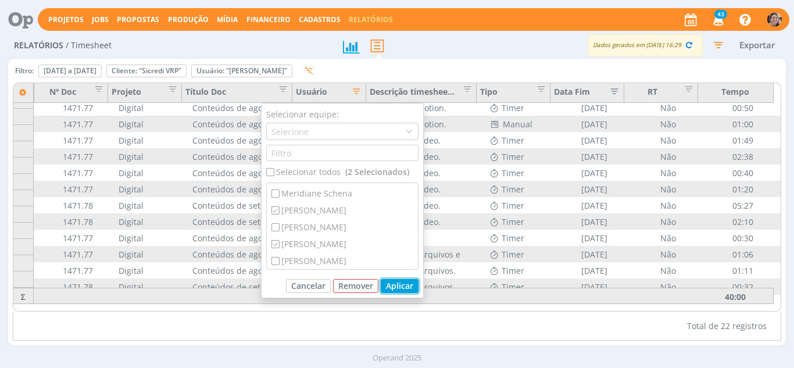
click at [400, 286] on button "Aplicar" at bounding box center [400, 286] width 38 height 14
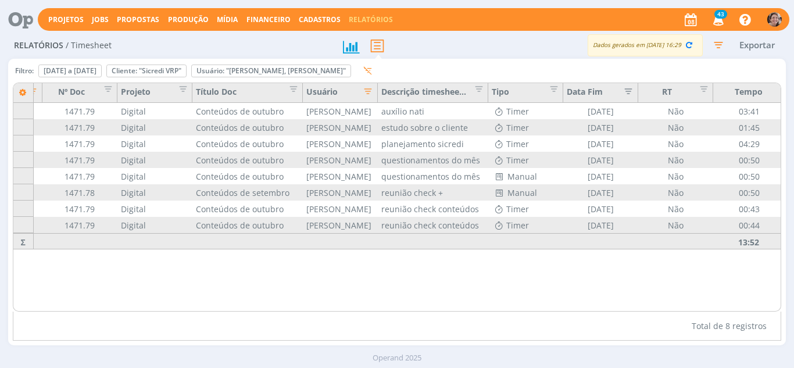
click at [368, 95] on icon "button" at bounding box center [365, 90] width 12 height 12
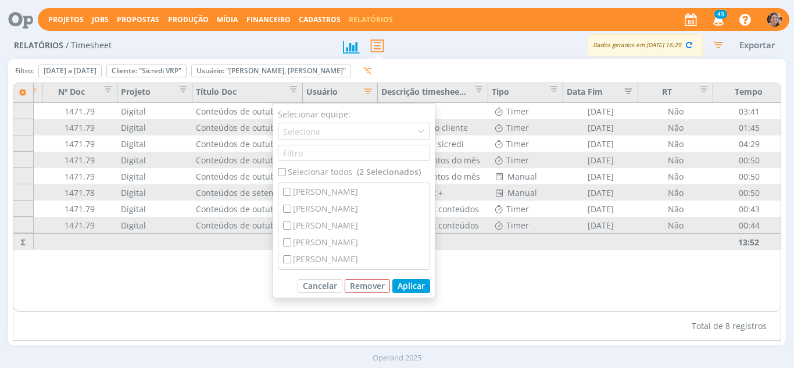
click at [319, 173] on div "Selecionar todos (2 Selecionados)" at bounding box center [354, 172] width 152 height 12
checkbox input "true"
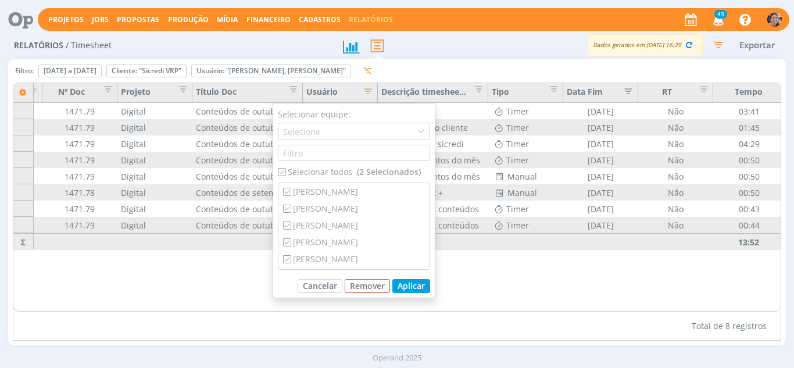
checkbox input "true"
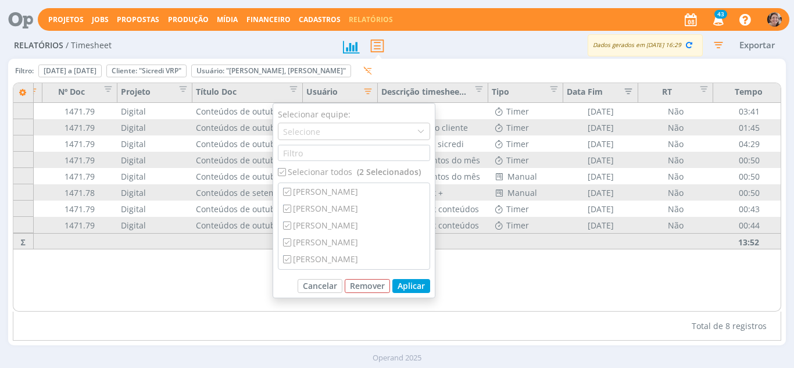
checkbox input "true"
click at [417, 290] on button "Aplicar" at bounding box center [411, 286] width 38 height 14
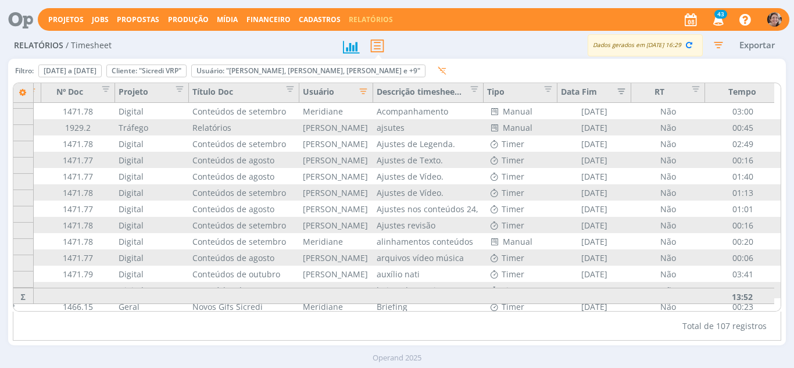
scroll to position [10, 66]
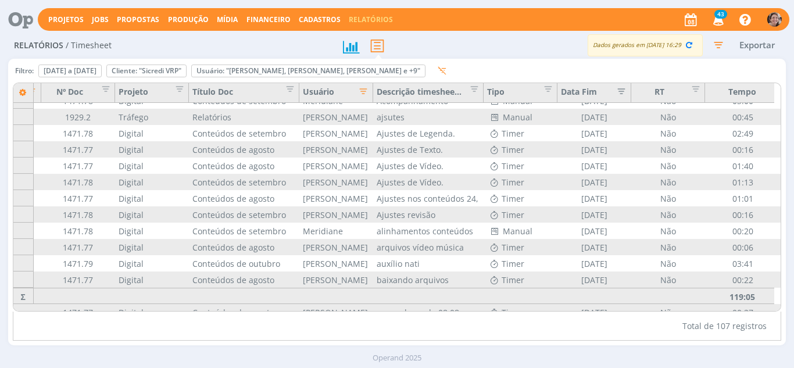
click at [759, 52] on button "Exportar" at bounding box center [757, 45] width 46 height 15
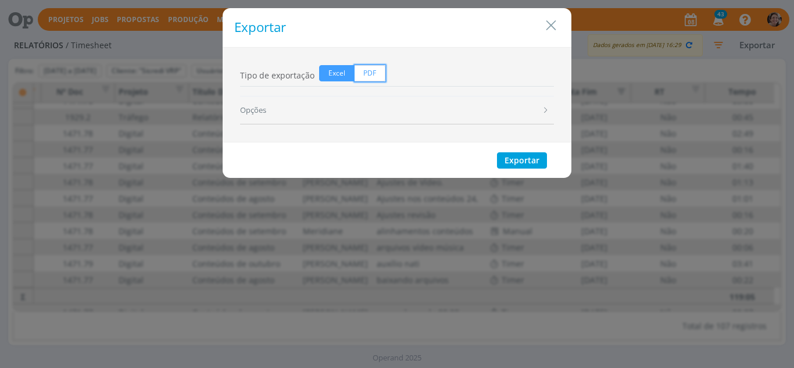
click at [373, 75] on span "PDF" at bounding box center [370, 73] width 31 height 16
click at [362, 73] on input "PDF" at bounding box center [359, 69] width 8 height 8
radio input "true"
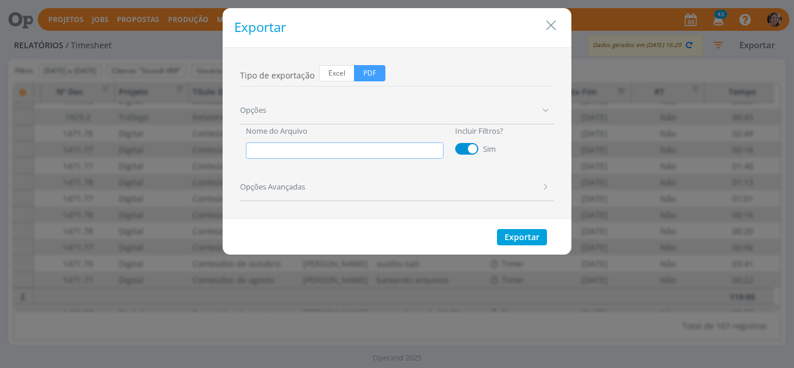
click at [309, 151] on input "dialog" at bounding box center [345, 150] width 198 height 16
click at [307, 152] on input "08_Relatório de horas Agsotos" at bounding box center [345, 150] width 198 height 16
click at [354, 148] on input "08_Relatório horas Agsotos" at bounding box center [345, 150] width 198 height 16
type input "08_Relatório horas Sicredi_Agosto 2025"
click at [516, 236] on button "Exportar" at bounding box center [522, 237] width 50 height 16
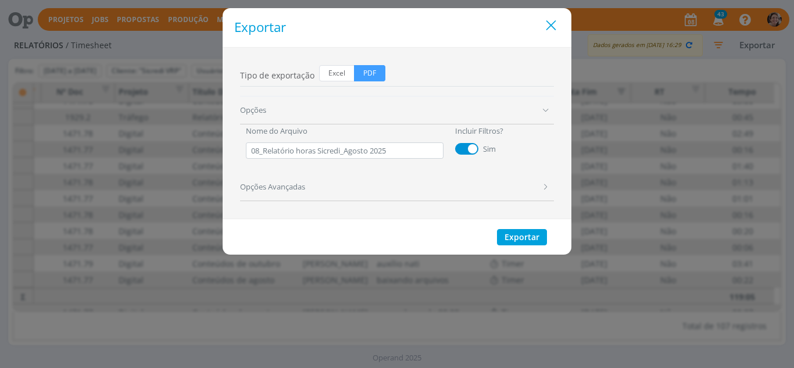
click at [554, 23] on icon "Close" at bounding box center [550, 25] width 17 height 17
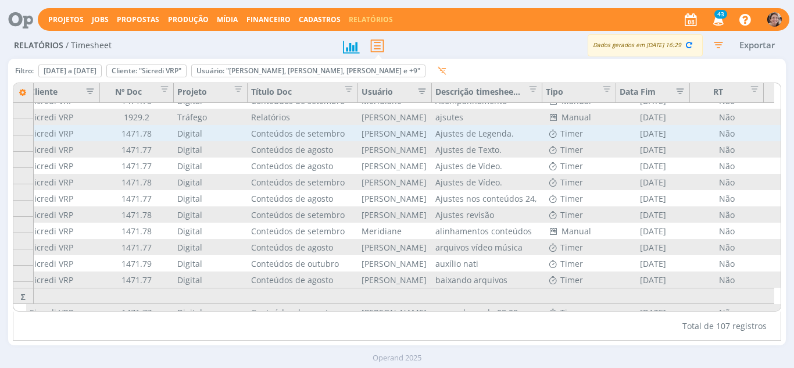
scroll to position [0, 8]
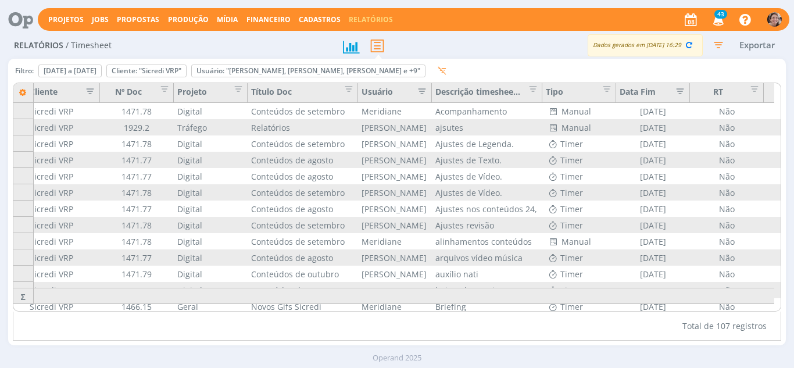
click at [683, 91] on icon "button" at bounding box center [677, 90] width 12 height 12
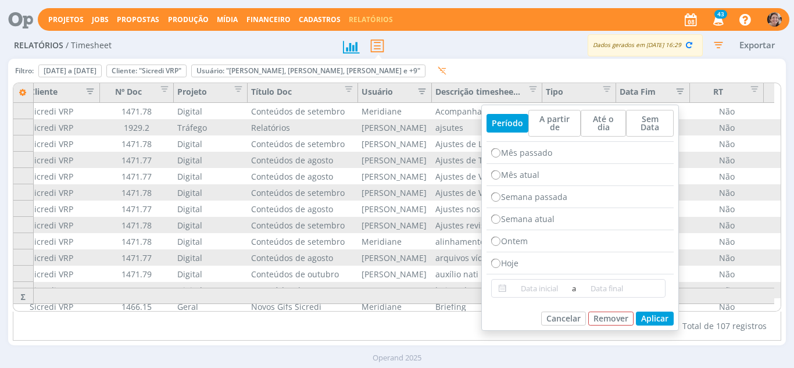
click at [753, 71] on div "Filtro: 01 de ago de 2025 a 31 de ago de 2025 Definir padrão Cliente: "Sicredi …" at bounding box center [397, 72] width 769 height 19
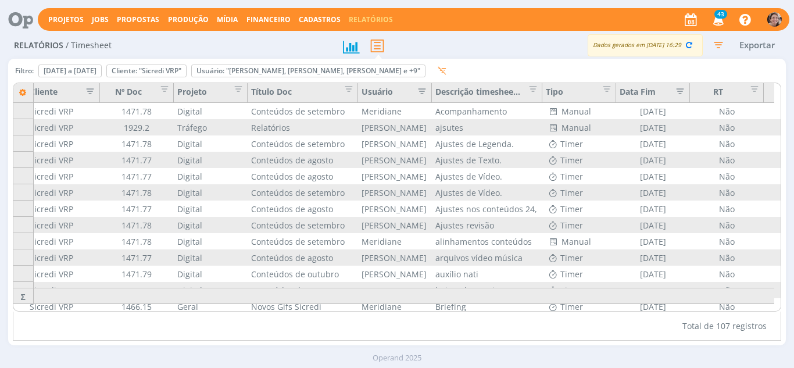
click at [720, 46] on icon "button" at bounding box center [718, 44] width 21 height 21
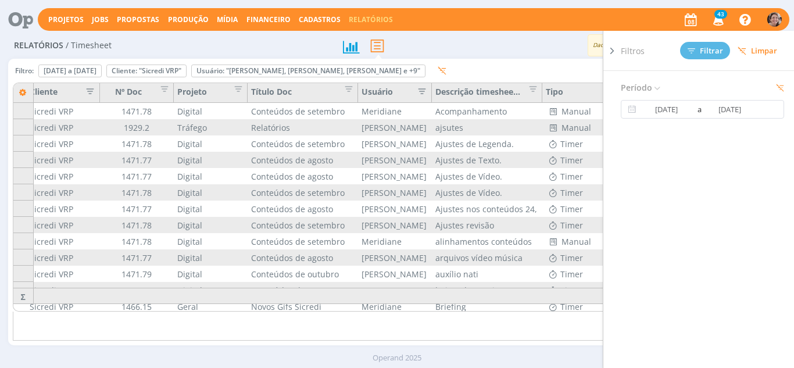
click at [764, 46] on span "Limpar" at bounding box center [758, 50] width 40 height 9
type input "01/09/2025"
type input "30/09/2025"
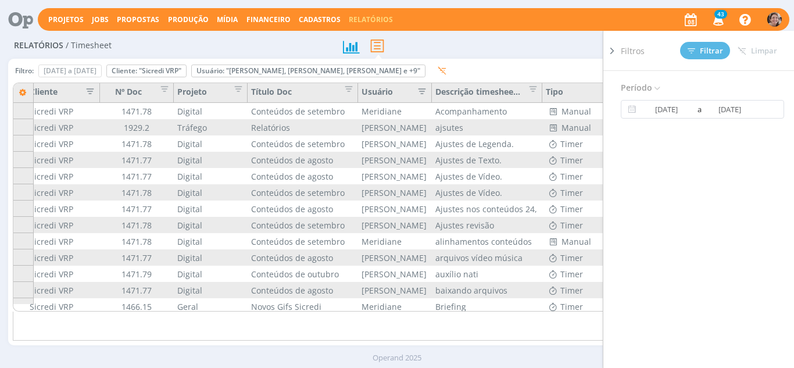
click at [574, 46] on div "Exportar" at bounding box center [624, 46] width 324 height 22
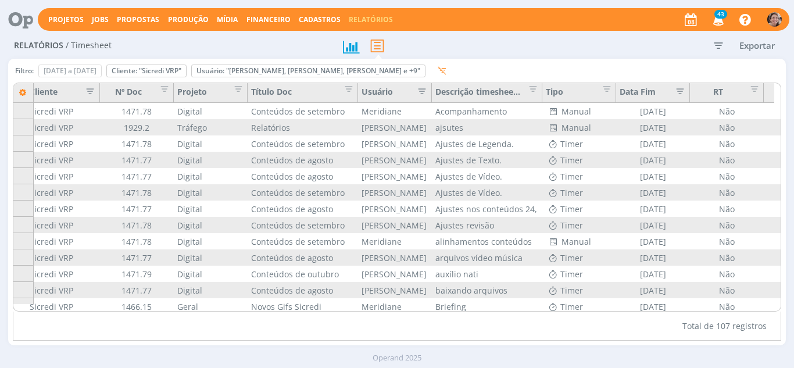
click at [716, 45] on icon "button" at bounding box center [718, 45] width 21 height 21
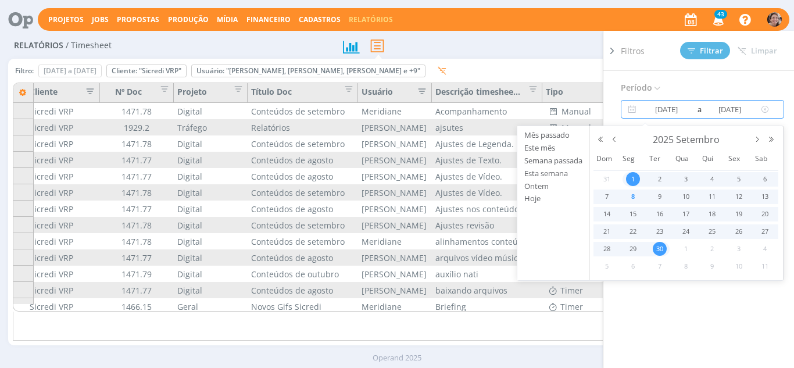
click at [673, 109] on input "01/09/2025" at bounding box center [667, 109] width 56 height 14
click at [613, 140] on button "button" at bounding box center [614, 139] width 14 height 8
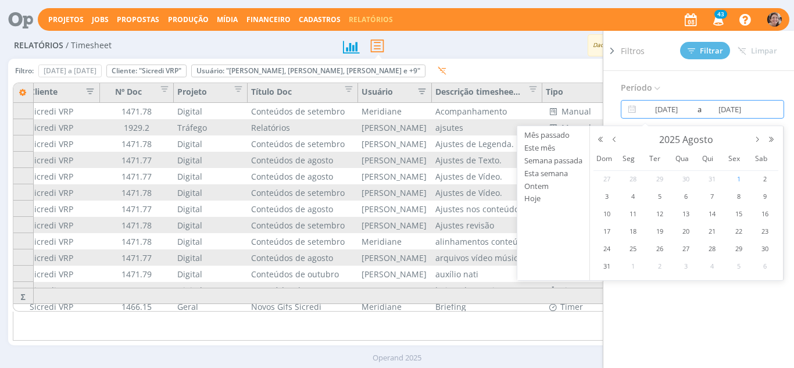
click at [738, 177] on span "1" at bounding box center [739, 179] width 14 height 14
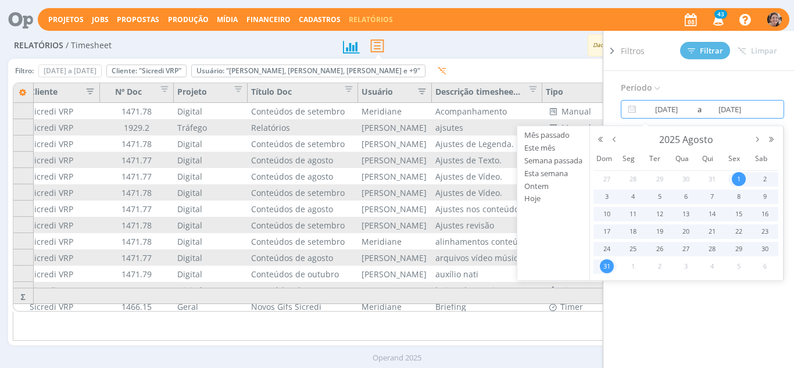
click at [607, 267] on span "31" at bounding box center [607, 266] width 14 height 14
type input "01/08/2025"
type input "31/08/2025"
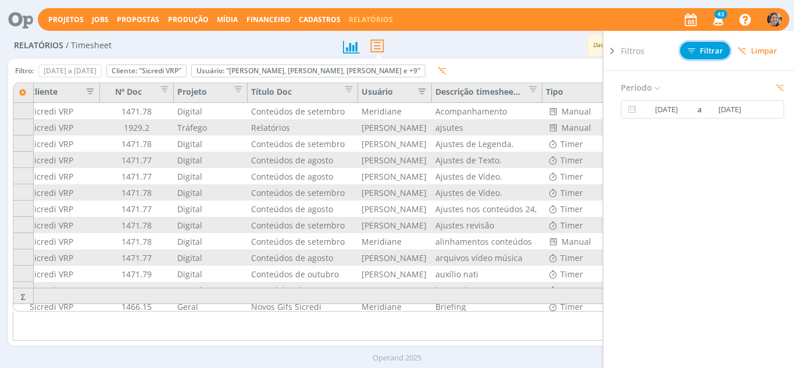
click at [708, 52] on span "Filtrar" at bounding box center [705, 51] width 35 height 8
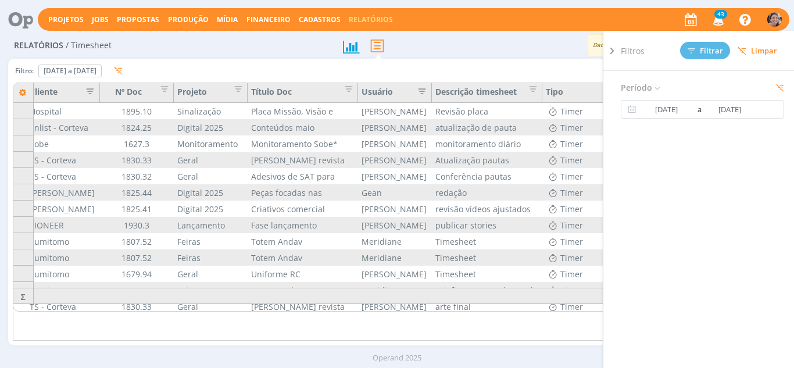
click at [611, 51] on icon at bounding box center [612, 51] width 12 height 12
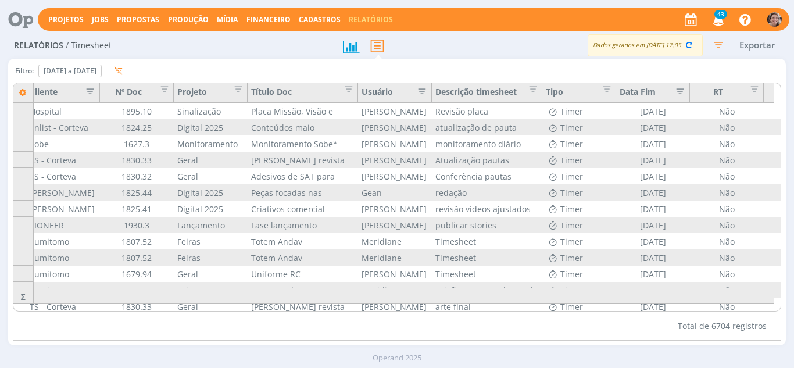
click at [93, 92] on icon "button" at bounding box center [87, 90] width 12 height 12
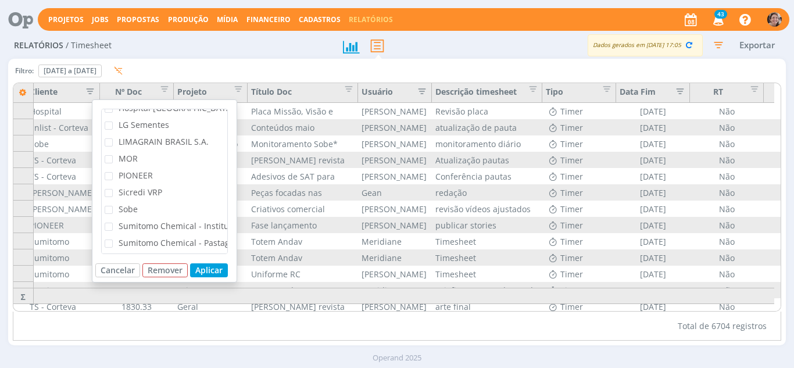
scroll to position [275, 0]
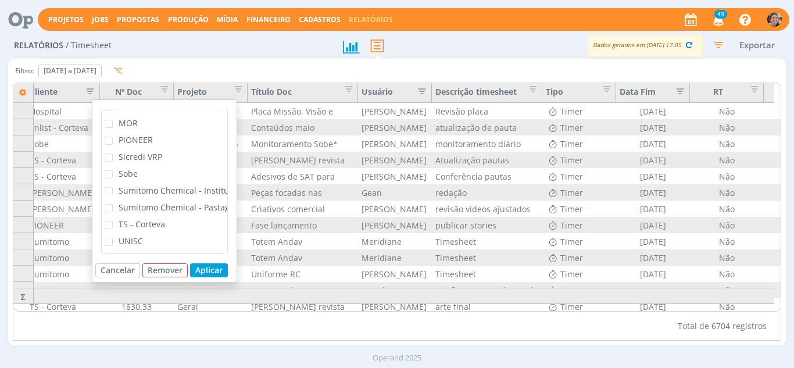
click at [124, 151] on span "Sicredi VRP" at bounding box center [141, 156] width 44 height 11
click at [113, 153] on input "Sicredi VRP" at bounding box center [113, 153] width 0 height 0
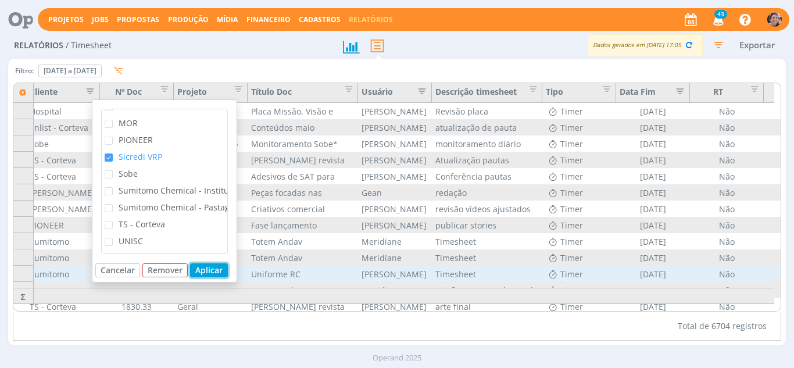
click at [210, 269] on button "Aplicar" at bounding box center [209, 270] width 38 height 14
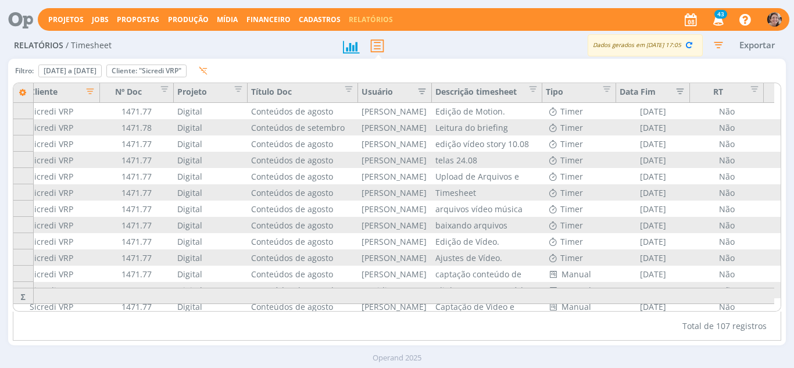
scroll to position [0, 73]
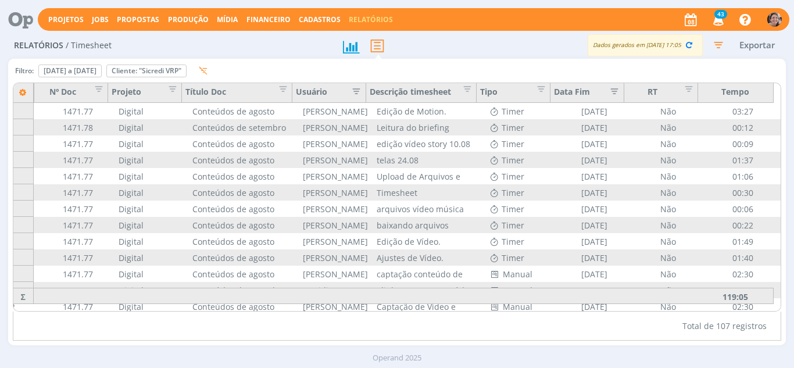
click at [719, 48] on icon "button" at bounding box center [718, 44] width 21 height 21
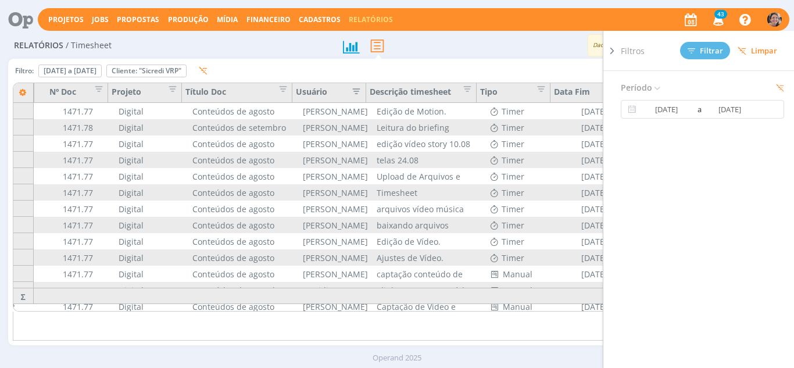
click at [617, 51] on icon at bounding box center [612, 51] width 12 height 12
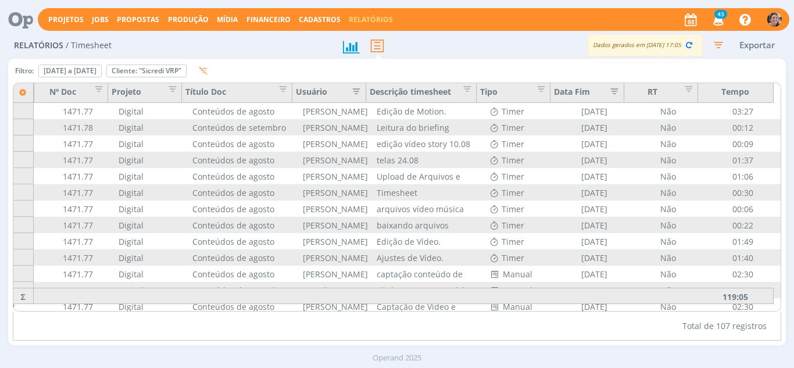
click at [749, 46] on button "Exportar" at bounding box center [757, 45] width 46 height 15
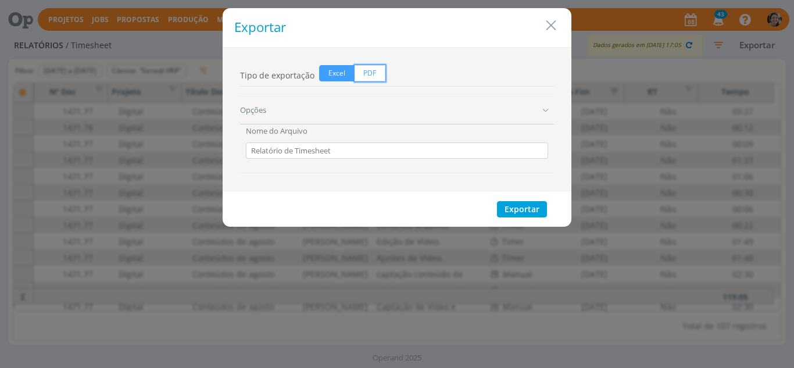
click at [371, 73] on span "PDF" at bounding box center [370, 73] width 31 height 16
click at [362, 73] on input "PDF" at bounding box center [359, 69] width 8 height 8
radio input "true"
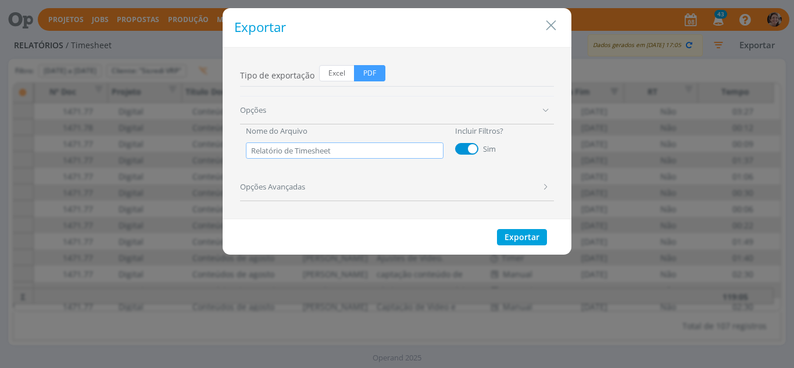
click at [305, 150] on input "Relatório de Timesheet" at bounding box center [345, 150] width 198 height 16
drag, startPoint x: 340, startPoint y: 148, endPoint x: 215, endPoint y: 128, distance: 126.6
click at [207, 138] on div "Exportar Tipo de exportação Excel PDF Opções Nome do Arquivo Relatório de Times…" at bounding box center [397, 184] width 794 height 368
type input "08_Relatório horas Sicredi_Agosto 2025"
click at [519, 236] on button "Exportar" at bounding box center [522, 237] width 50 height 16
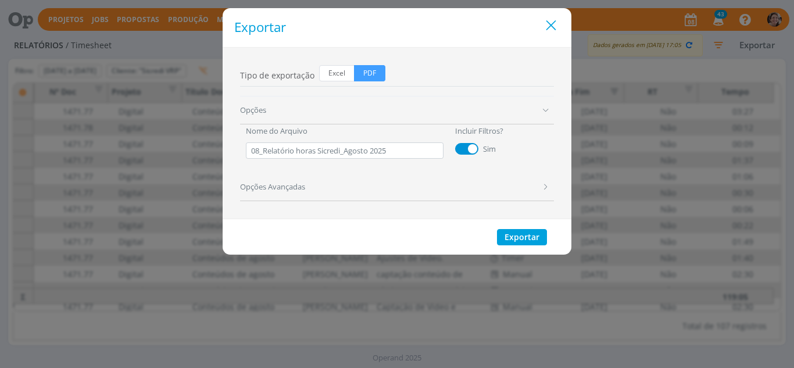
click at [552, 28] on icon "Close" at bounding box center [550, 25] width 17 height 17
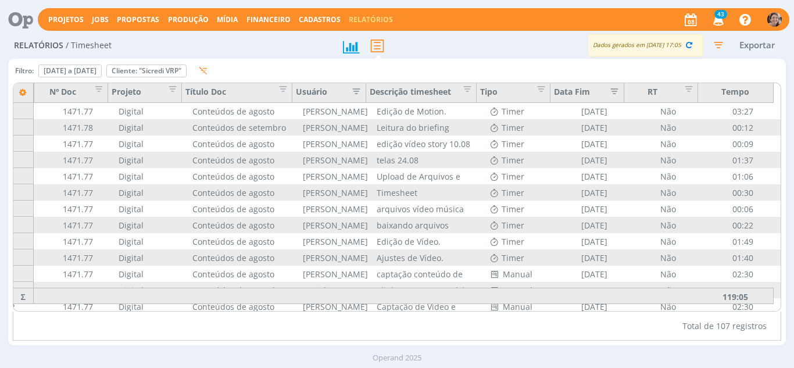
click at [358, 88] on icon "button" at bounding box center [354, 90] width 12 height 12
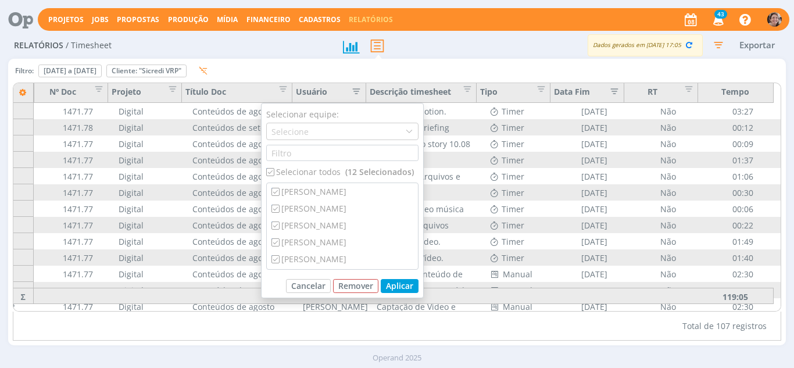
click at [313, 168] on div "Selecionar todos (12 Selecionados)" at bounding box center [342, 172] width 152 height 12
checkbox input "false"
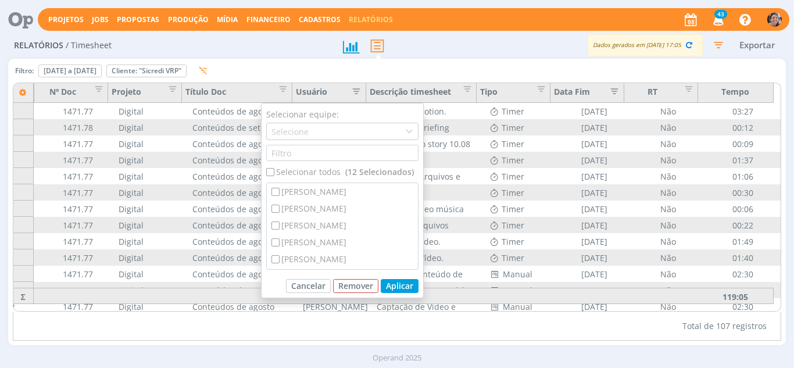
checkbox input "false"
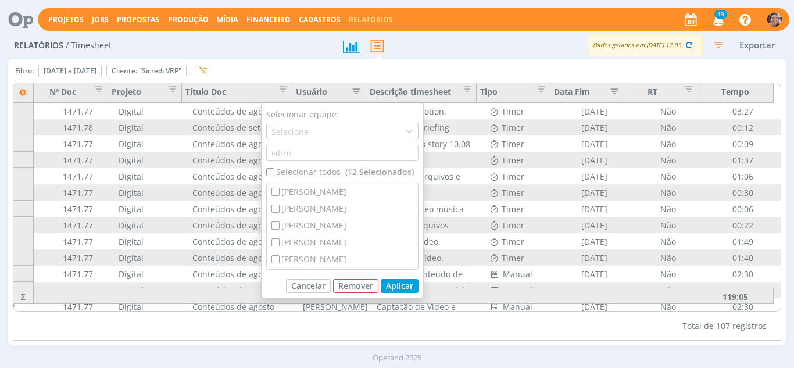
checkbox input "false"
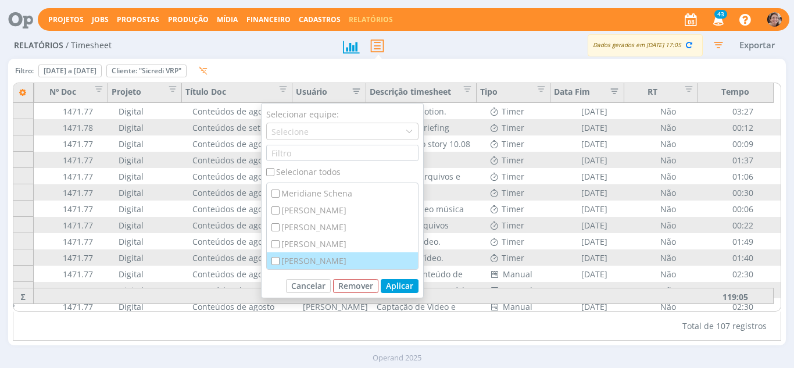
drag, startPoint x: 349, startPoint y: 259, endPoint x: 355, endPoint y: 260, distance: 5.8
click at [350, 259] on div "[PERSON_NAME]" at bounding box center [342, 260] width 151 height 17
checkbox input "true"
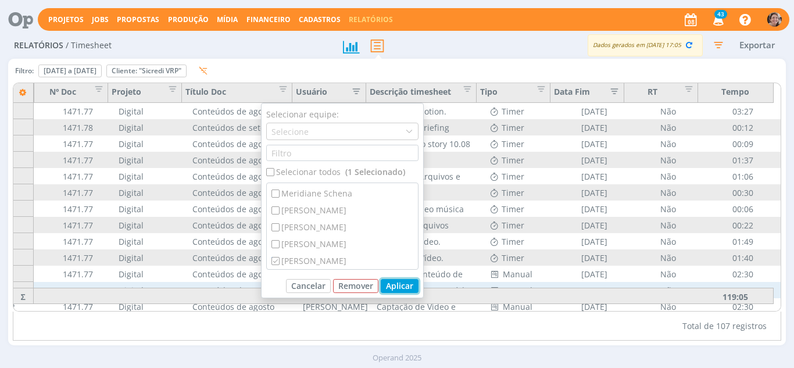
click at [407, 285] on button "Aplicar" at bounding box center [400, 286] width 38 height 14
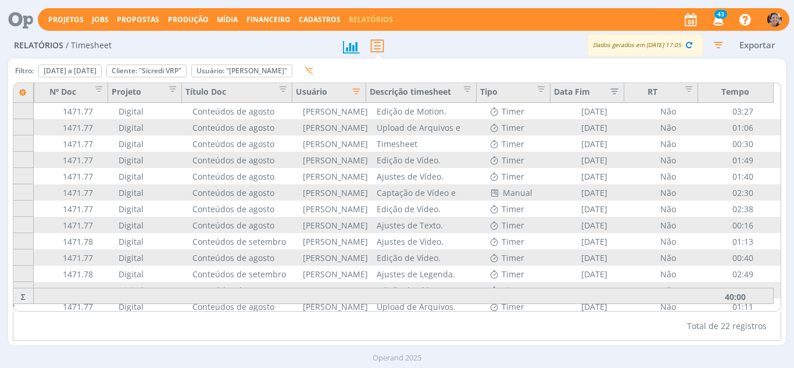
click at [355, 92] on icon "button" at bounding box center [354, 90] width 12 height 12
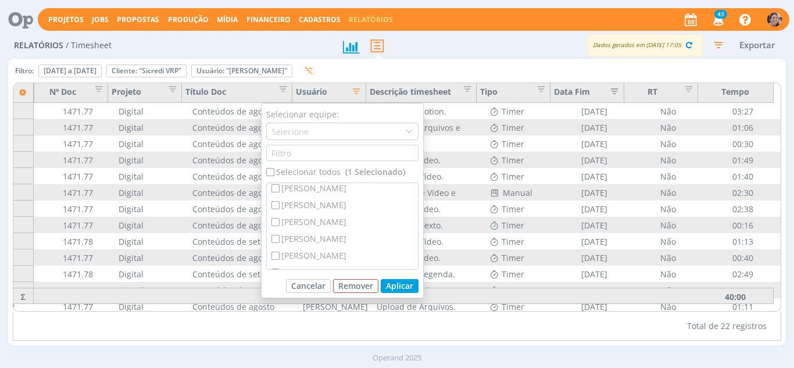
scroll to position [38, 0]
click at [335, 239] on div "[PERSON_NAME]" at bounding box center [342, 238] width 151 height 17
checkbox input "true"
click at [400, 284] on button "Aplicar" at bounding box center [400, 286] width 38 height 14
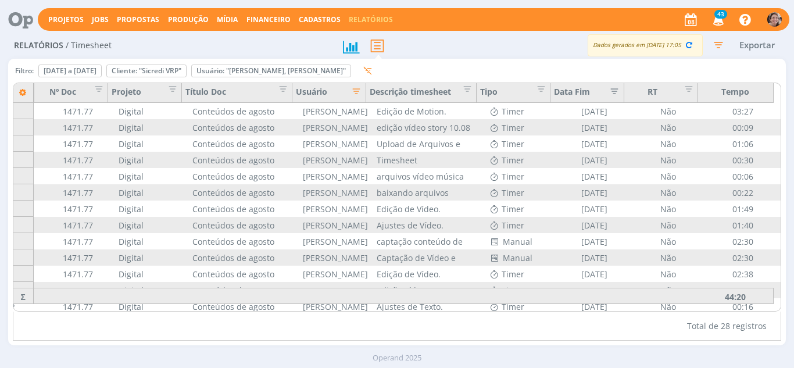
click at [358, 96] on icon "button" at bounding box center [354, 90] width 12 height 12
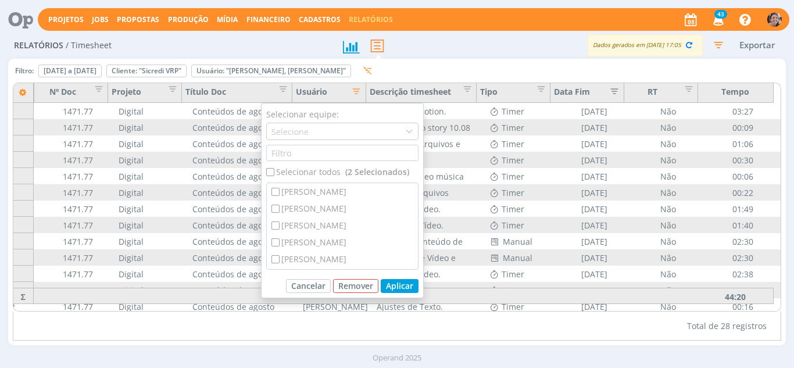
click at [528, 331] on div "Total de 28 registros" at bounding box center [397, 326] width 769 height 29
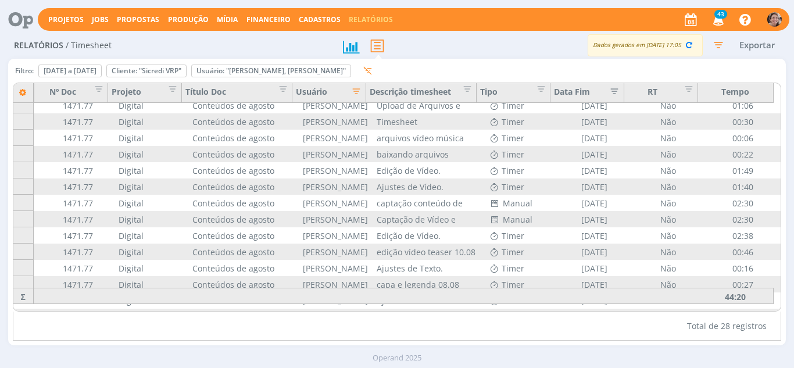
scroll to position [0, 73]
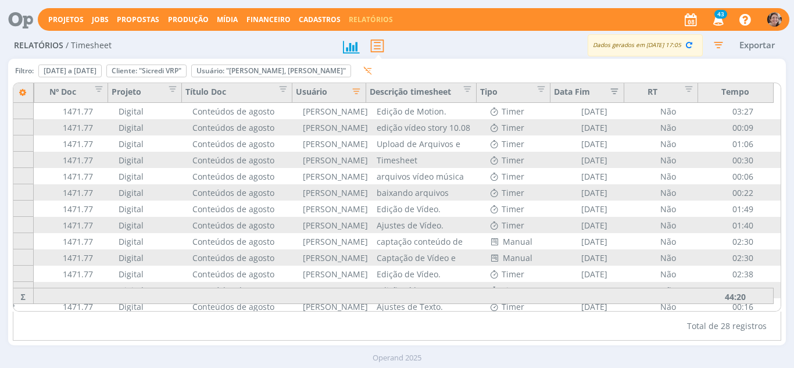
click at [720, 47] on icon "button" at bounding box center [718, 44] width 21 height 21
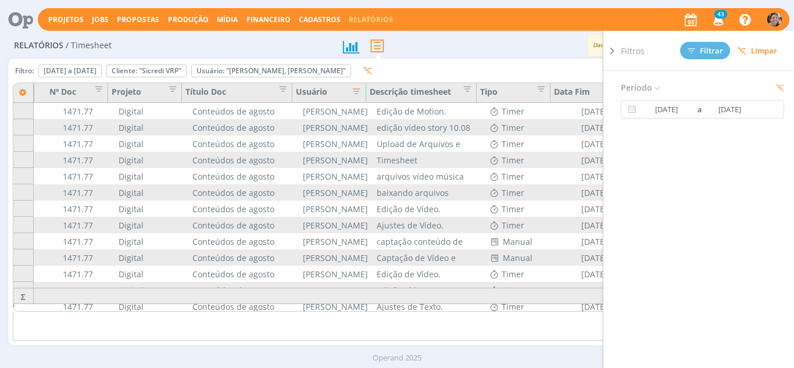
click at [757, 46] on span "Limpar" at bounding box center [758, 50] width 40 height 9
type input "01/09/2025"
type input "30/09/2025"
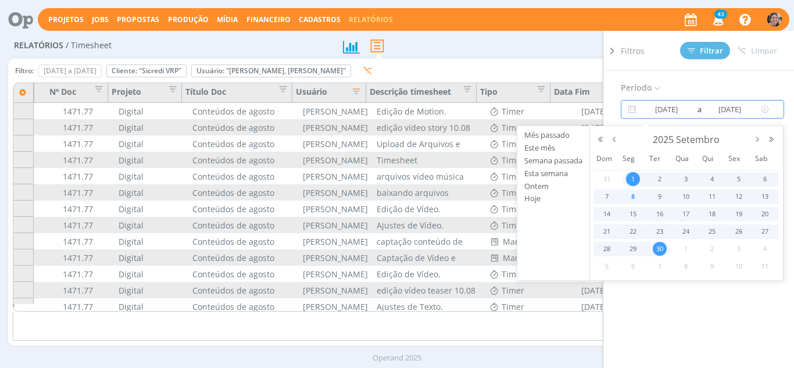
click at [683, 110] on input "01/09/2025" at bounding box center [667, 109] width 56 height 14
click at [615, 140] on button "button" at bounding box center [614, 139] width 14 height 8
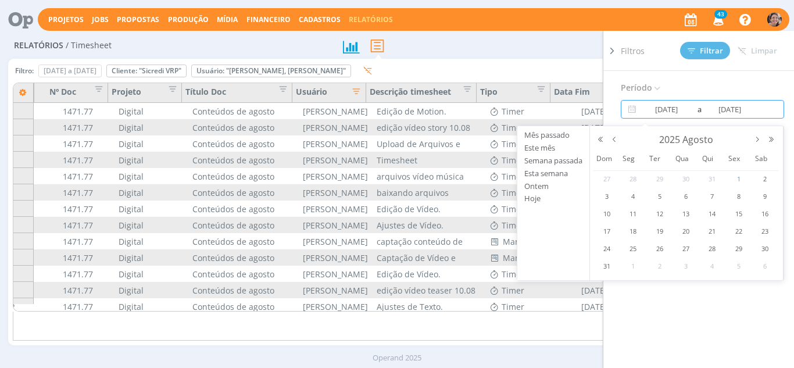
click at [736, 181] on span "1" at bounding box center [739, 179] width 14 height 14
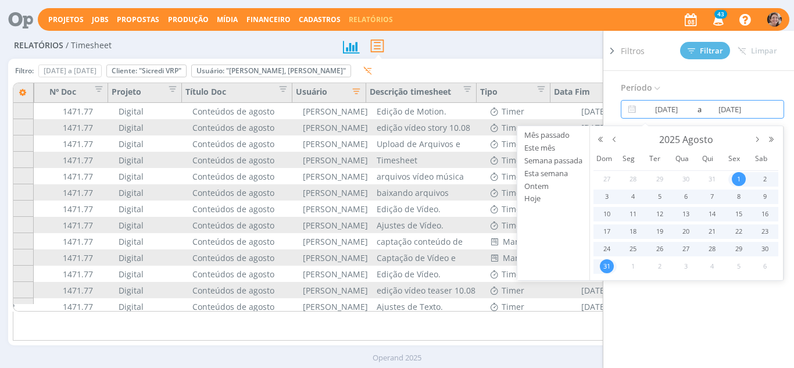
click at [606, 267] on span "31" at bounding box center [607, 266] width 14 height 14
type input "01/08/2025"
type input "31/08/2025"
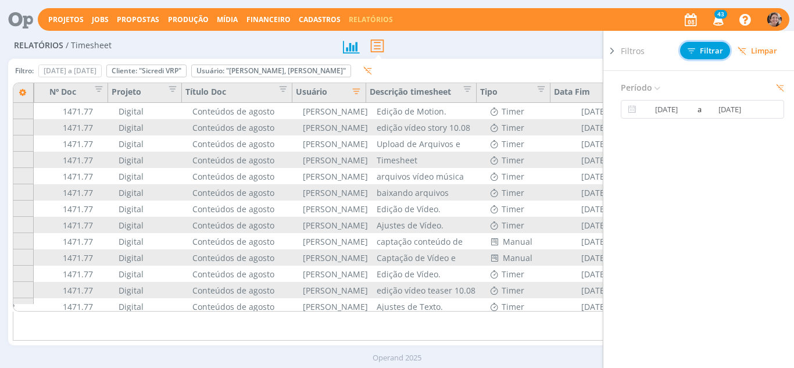
click at [707, 56] on button "Filtrar" at bounding box center [705, 50] width 50 height 17
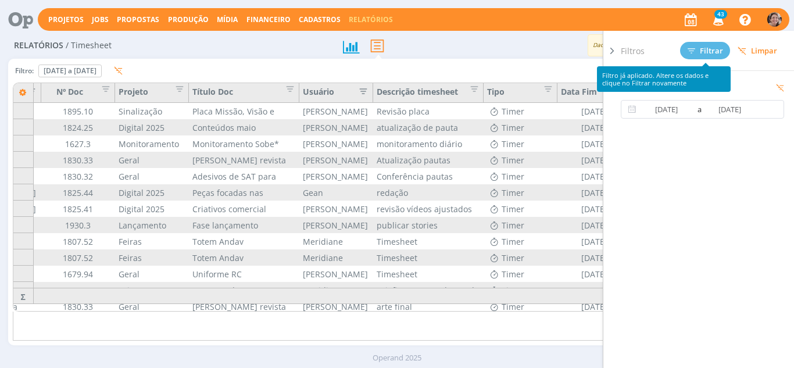
scroll to position [0, 66]
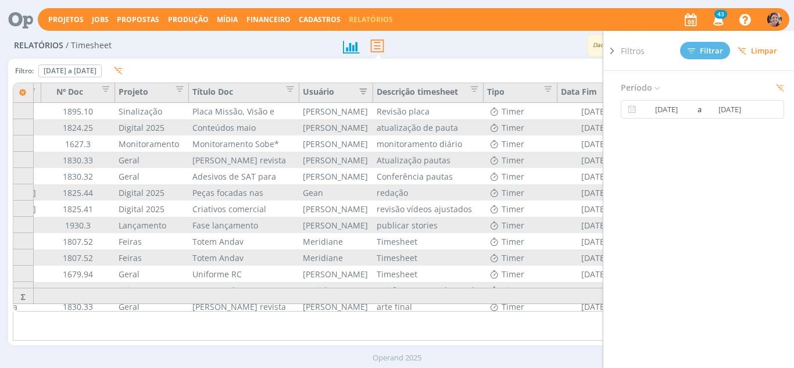
click at [611, 50] on icon at bounding box center [612, 51] width 12 height 12
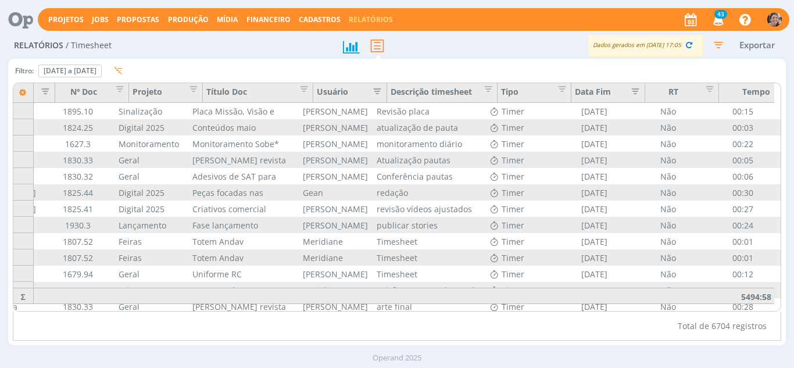
scroll to position [0, 0]
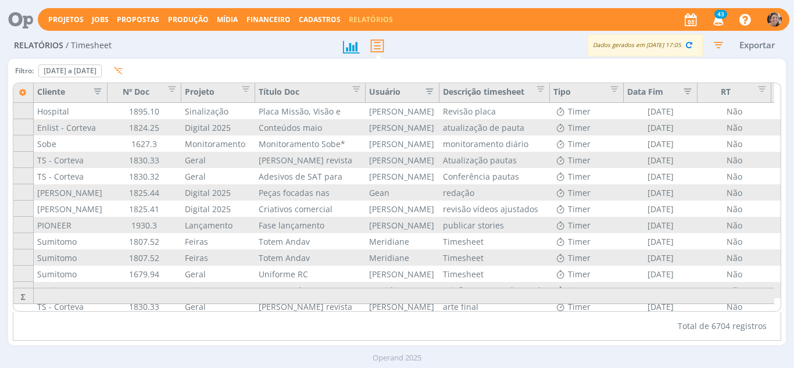
click at [95, 90] on icon "button" at bounding box center [95, 90] width 12 height 12
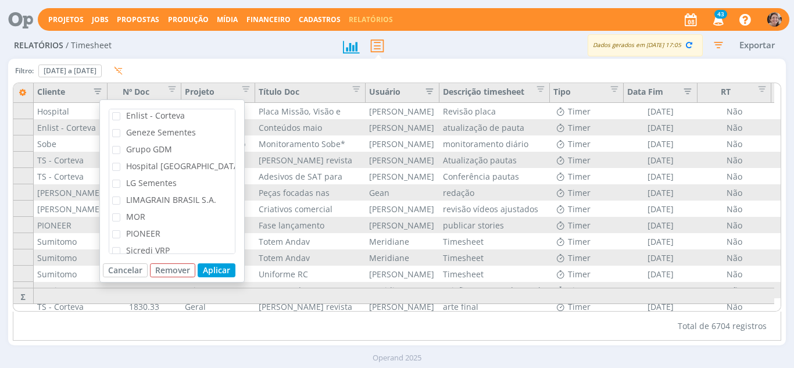
scroll to position [232, 0]
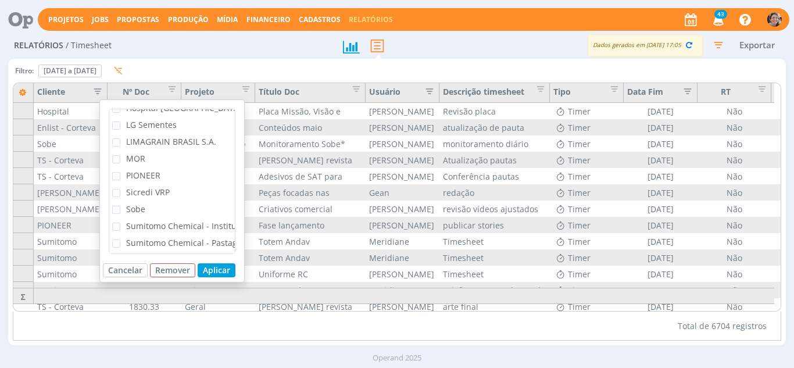
click at [156, 224] on span "Sumitomo Chemical - Institucional" at bounding box center [193, 225] width 134 height 11
click at [120, 223] on input "Sumitomo Chemical - Institucional" at bounding box center [120, 223] width 0 height 0
click at [207, 268] on button "Aplicar" at bounding box center [217, 270] width 38 height 14
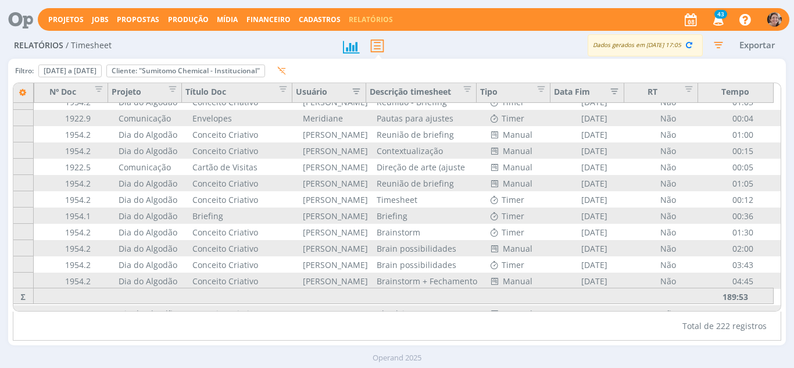
scroll to position [2267, 73]
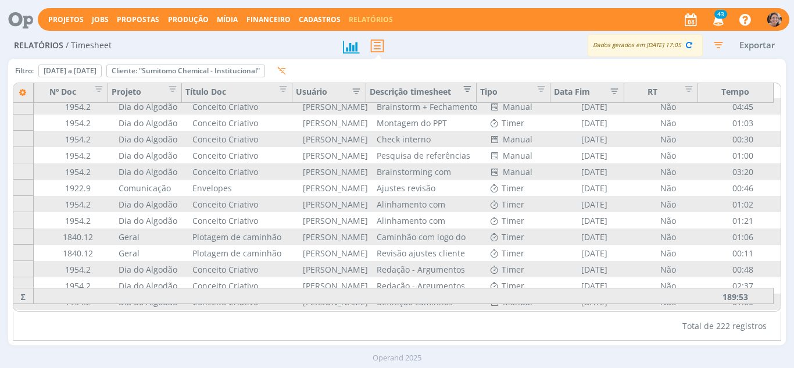
click at [467, 88] on span "Editar filtro para Coluna Descrição timesheet" at bounding box center [465, 87] width 12 height 12
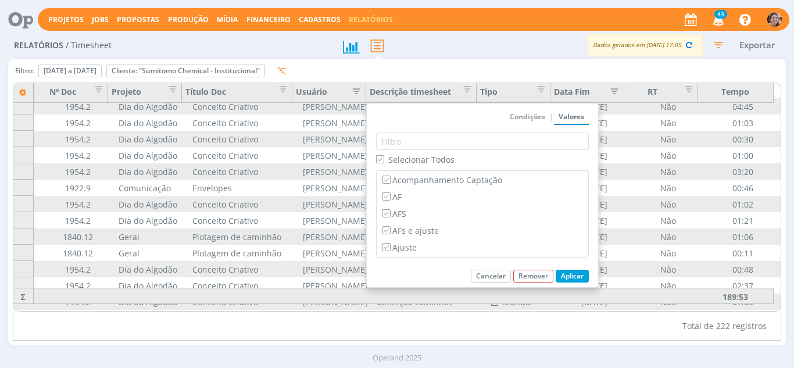
click at [356, 93] on icon "button" at bounding box center [354, 90] width 12 height 12
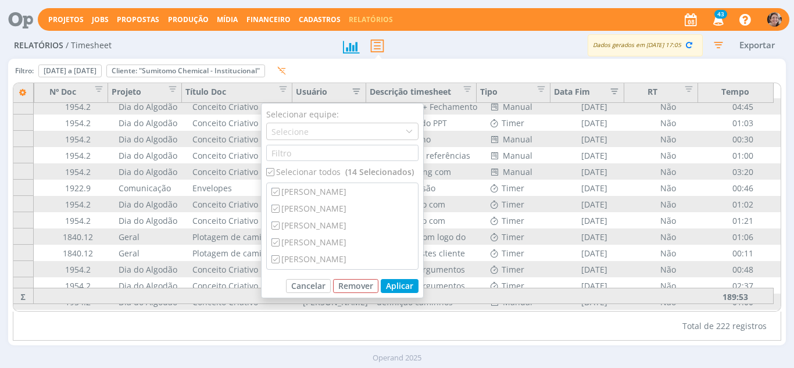
click at [292, 172] on div "Selecionar todos (14 Selecionados)" at bounding box center [342, 172] width 152 height 12
checkbox input "false"
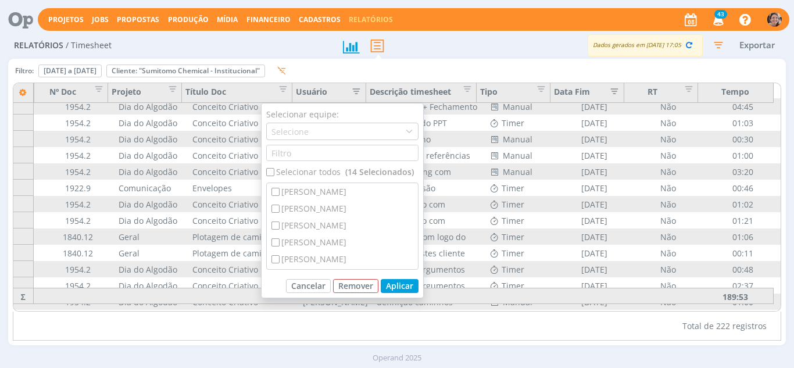
checkbox input "false"
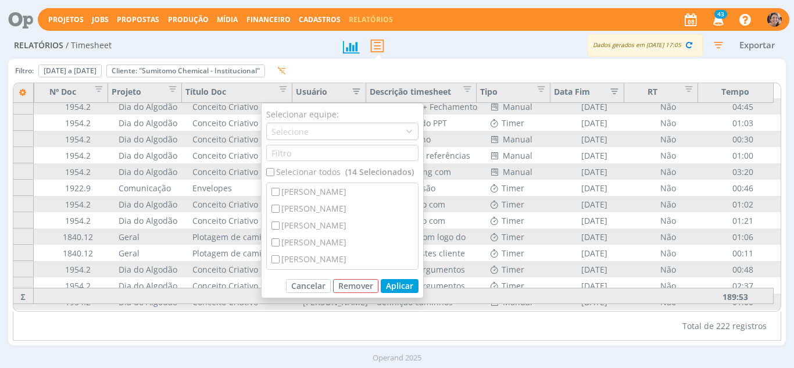
checkbox input "false"
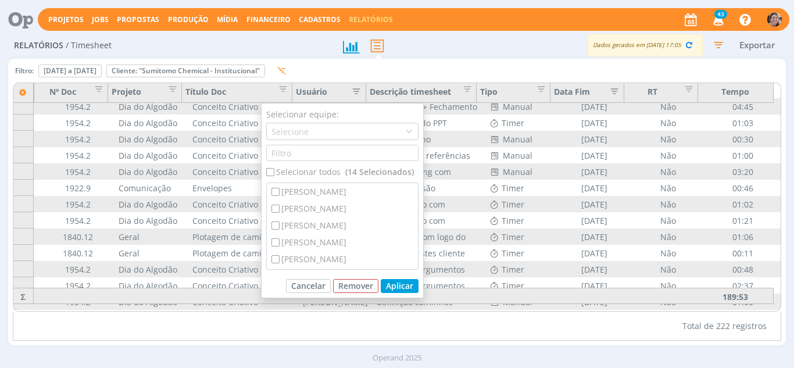
checkbox input "false"
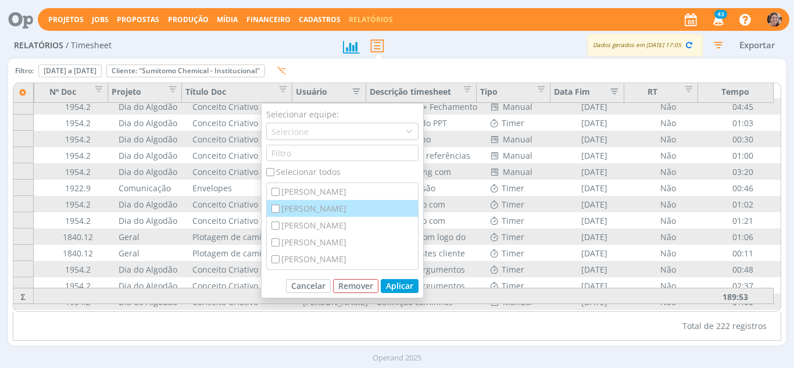
click at [308, 211] on div "[PERSON_NAME]" at bounding box center [342, 208] width 151 height 17
checkbox input "true"
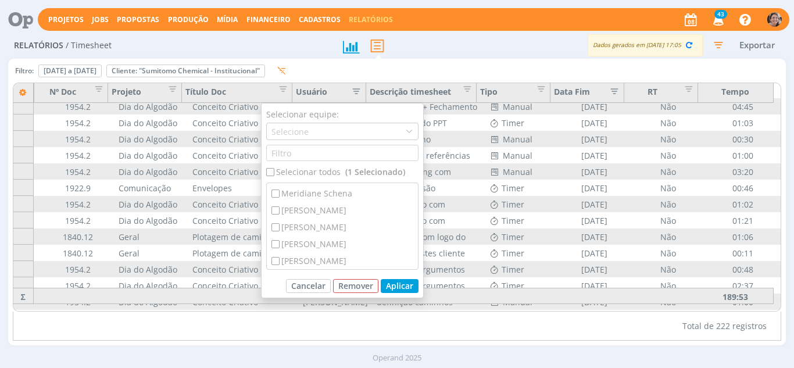
scroll to position [148, 0]
click at [346, 198] on div "Meridiane Schena" at bounding box center [342, 195] width 151 height 17
checkbox input "true"
click at [397, 285] on button "Aplicar" at bounding box center [400, 286] width 38 height 14
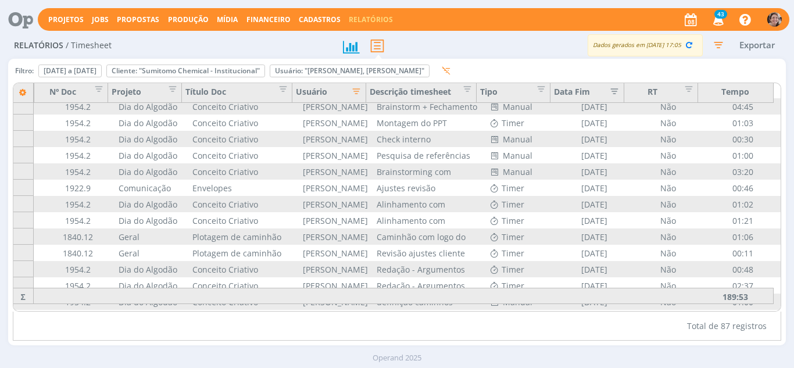
scroll to position [1231, 73]
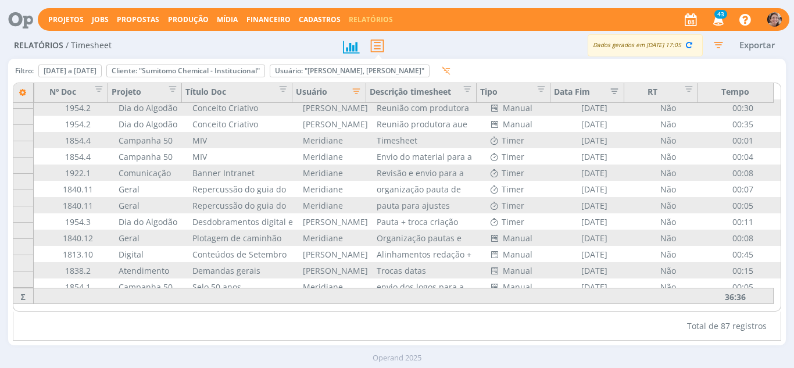
click at [355, 94] on icon "button" at bounding box center [354, 90] width 12 height 12
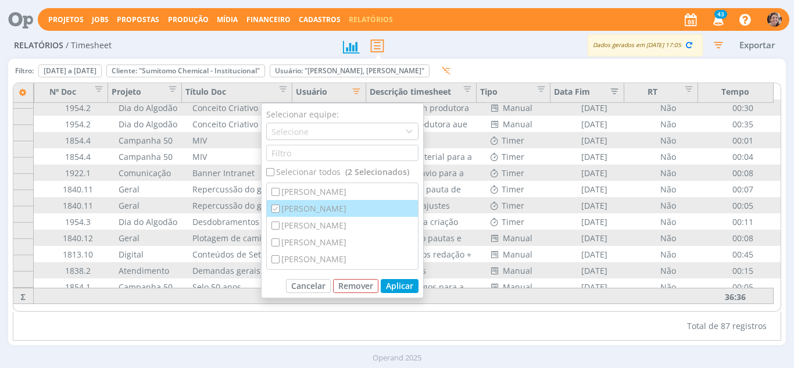
click at [346, 207] on div "[PERSON_NAME]" at bounding box center [342, 208] width 151 height 17
checkbox input "false"
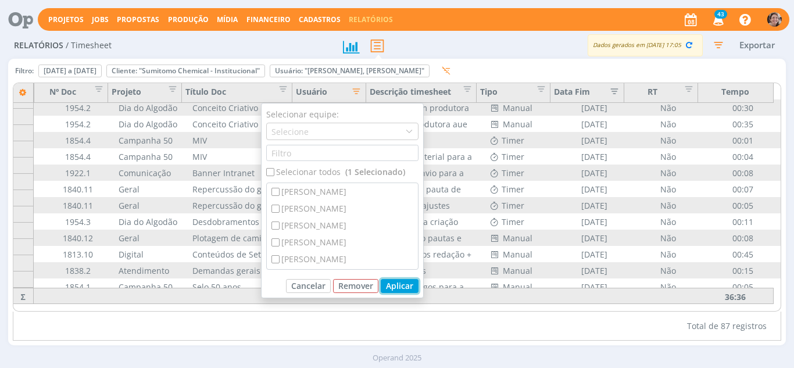
click at [399, 284] on button "Aplicar" at bounding box center [400, 286] width 38 height 14
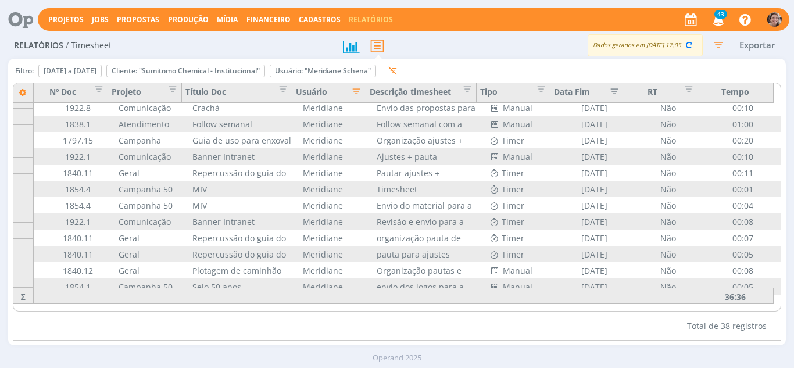
scroll to position [434, 73]
click at [357, 92] on icon "button" at bounding box center [354, 90] width 12 height 12
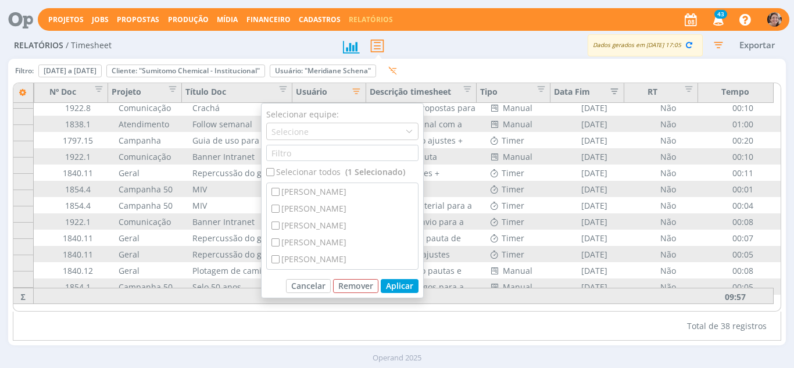
click at [327, 166] on div "Selecionar todos (1 Selecionado)" at bounding box center [342, 172] width 152 height 12
checkbox input "true"
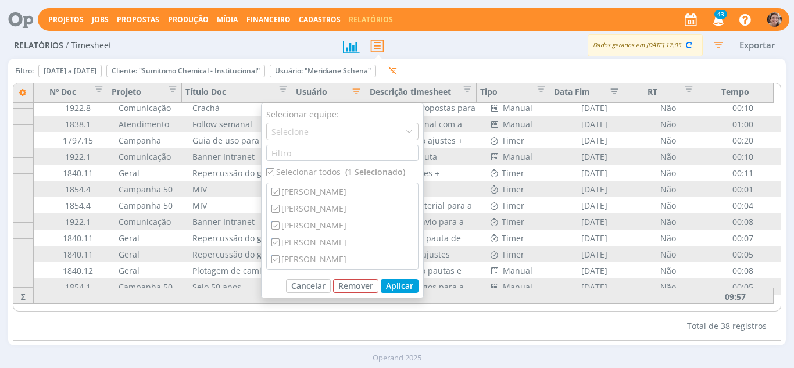
checkbox input "true"
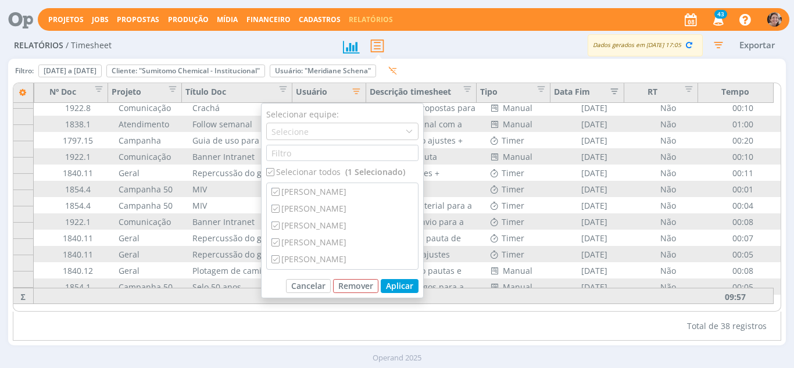
checkbox input "true"
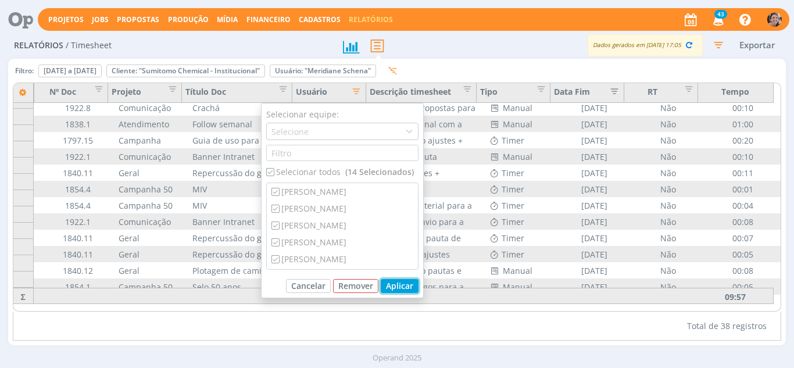
click at [396, 285] on button "Aplicar" at bounding box center [400, 286] width 38 height 14
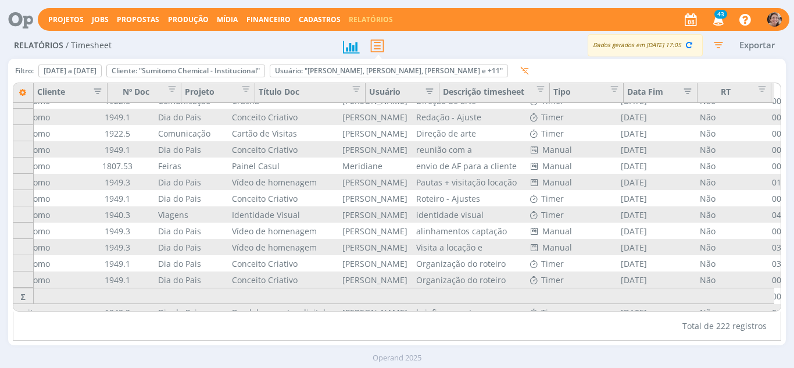
scroll to position [434, 0]
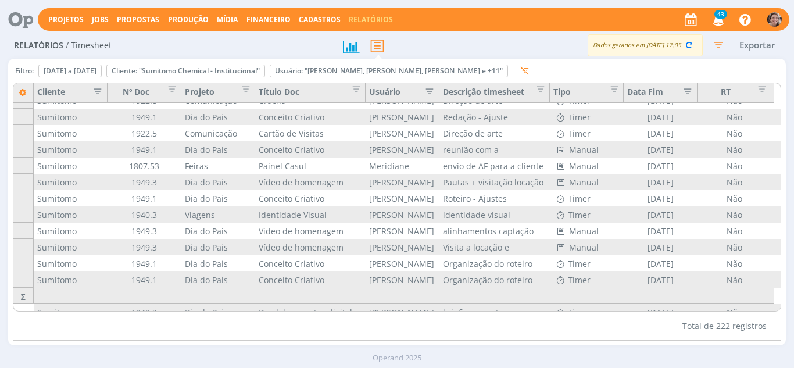
click at [96, 89] on icon "button" at bounding box center [95, 90] width 12 height 12
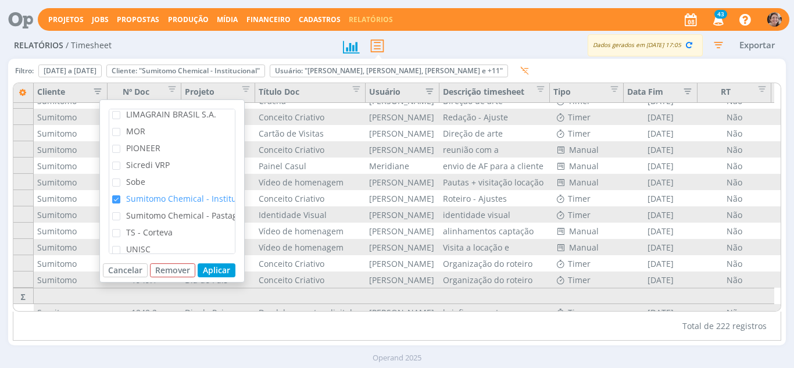
scroll to position [275, 0]
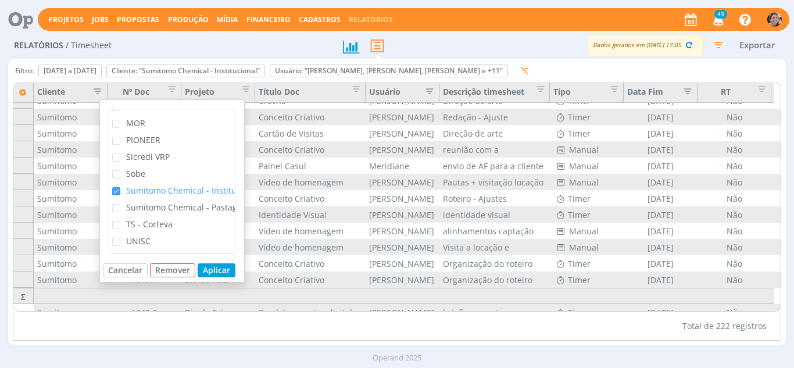
click at [149, 202] on span "Sumitomo Chemical - Pastagem" at bounding box center [187, 207] width 123 height 11
click at [120, 204] on input "Sumitomo Chemical - Pastagem" at bounding box center [120, 204] width 0 height 0
click at [153, 185] on span "Sumitomo Chemical - Institucional" at bounding box center [193, 190] width 134 height 11
click at [120, 187] on input "Sumitomo Chemical - Institucional" at bounding box center [120, 187] width 0 height 0
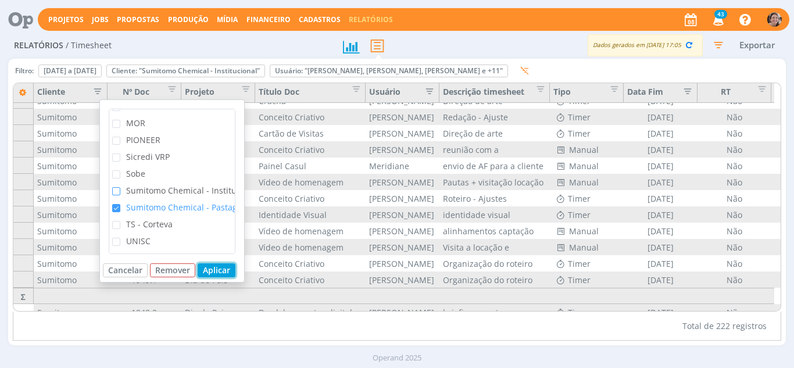
click at [215, 274] on button "Aplicar" at bounding box center [217, 270] width 38 height 14
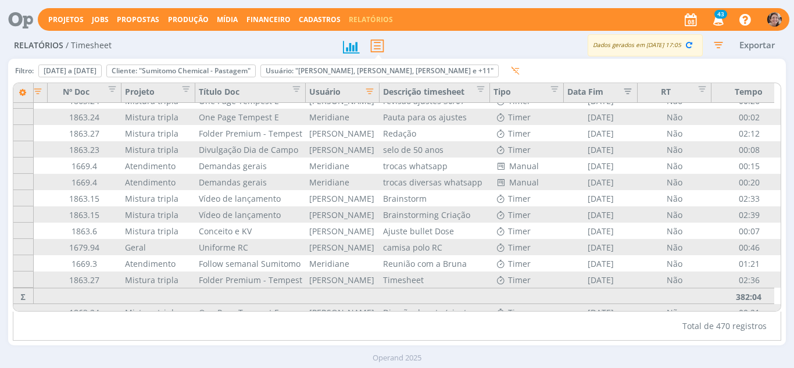
scroll to position [434, 73]
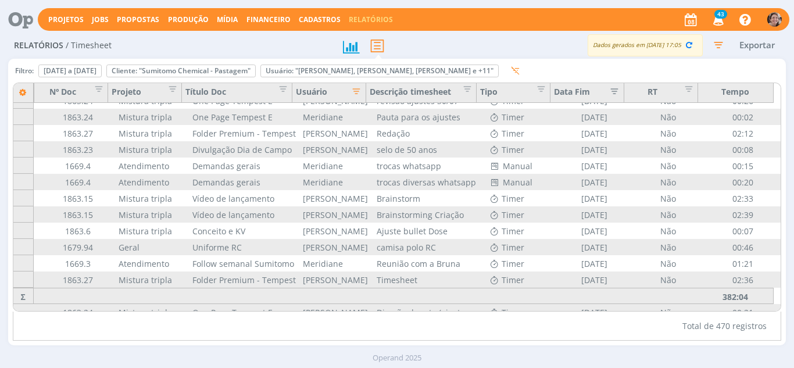
click at [354, 94] on icon "button" at bounding box center [354, 90] width 12 height 12
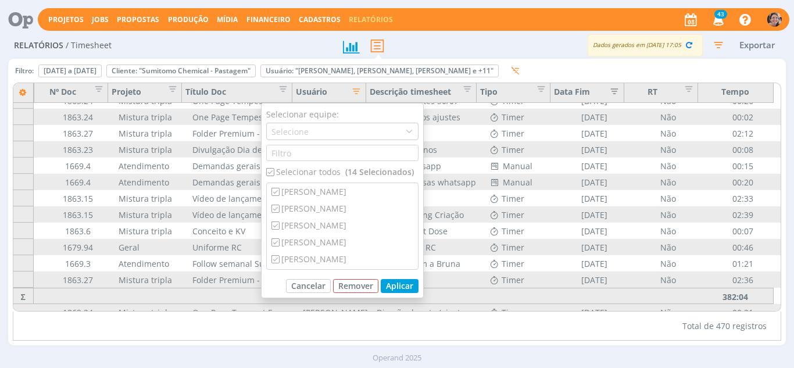
click at [326, 169] on div "Selecionar todos (14 Selecionados)" at bounding box center [342, 172] width 152 height 12
checkbox input "false"
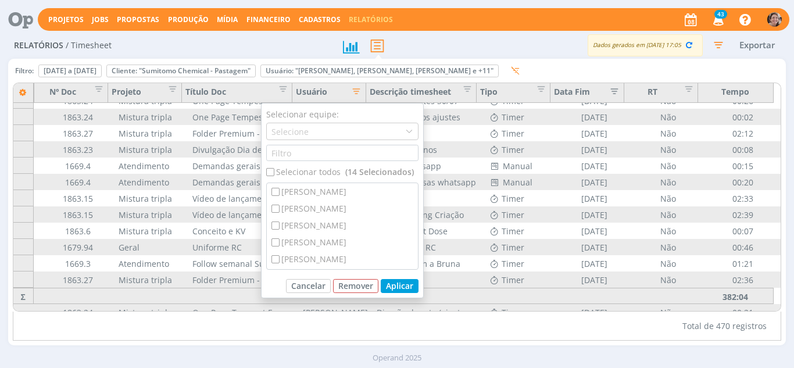
checkbox input "false"
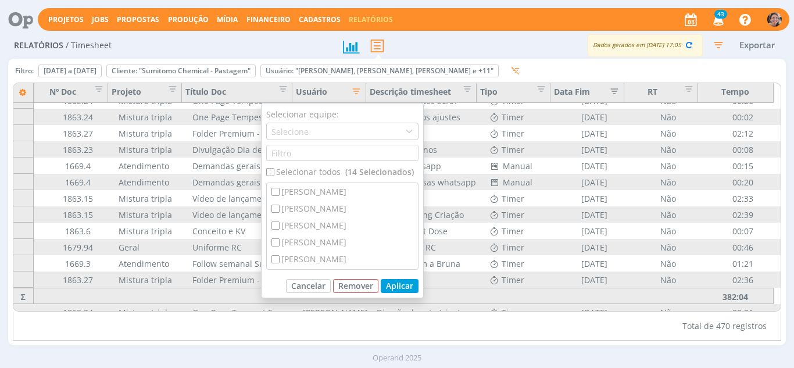
checkbox input "false"
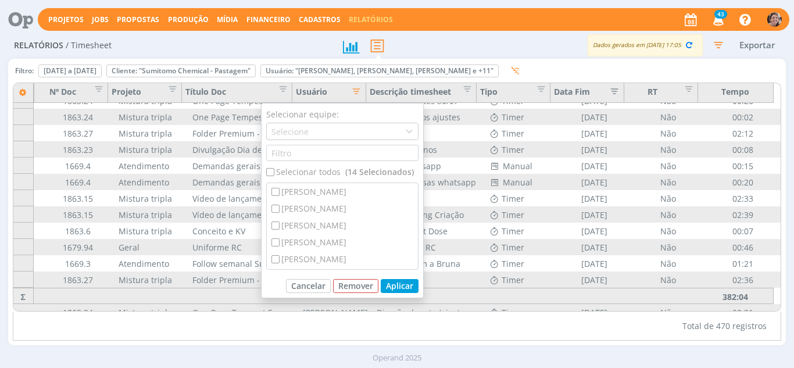
checkbox input "false"
click at [327, 169] on div "Selecionar todos" at bounding box center [342, 172] width 152 height 12
checkbox input "true"
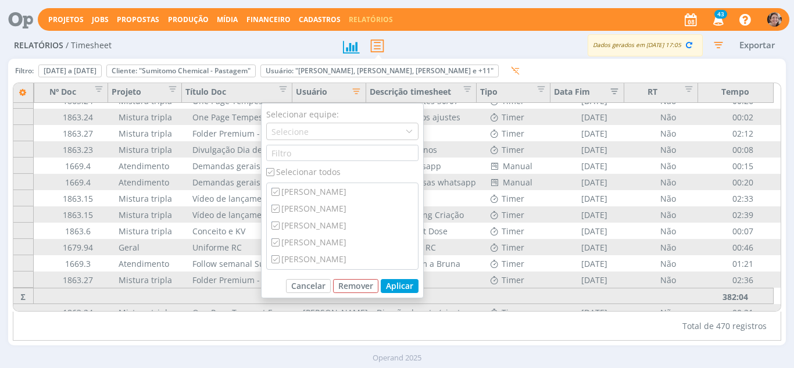
checkbox input "true"
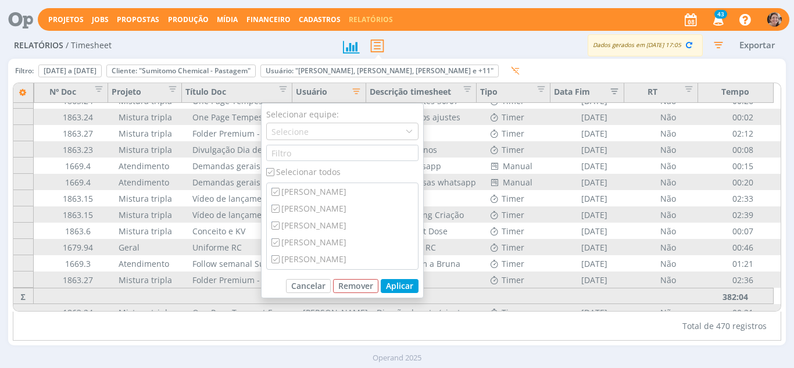
checkbox input "true"
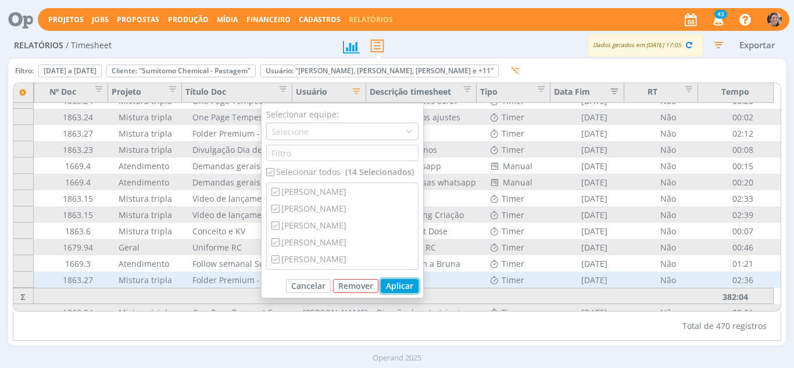
click at [400, 282] on button "Aplicar" at bounding box center [400, 286] width 38 height 14
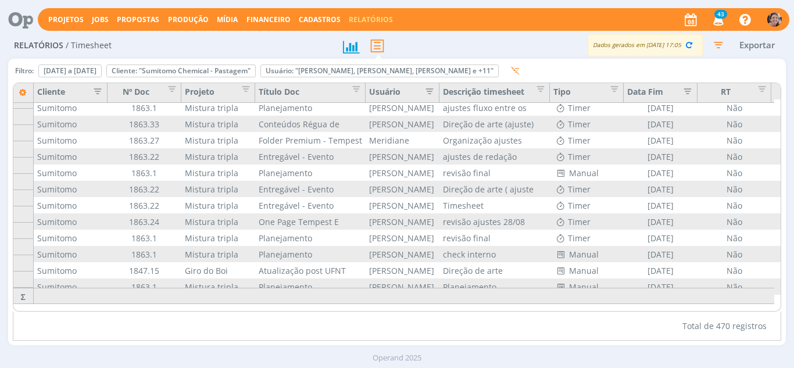
scroll to position [7464, 73]
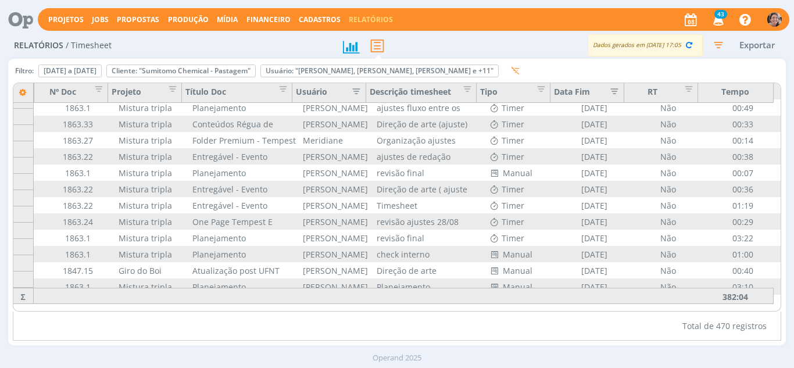
click at [356, 94] on icon "button" at bounding box center [354, 90] width 12 height 12
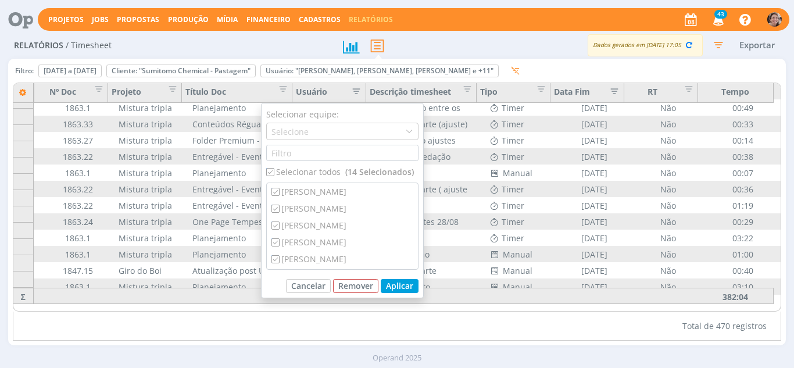
click at [321, 169] on div "Selecionar todos (14 Selecionados)" at bounding box center [342, 172] width 152 height 12
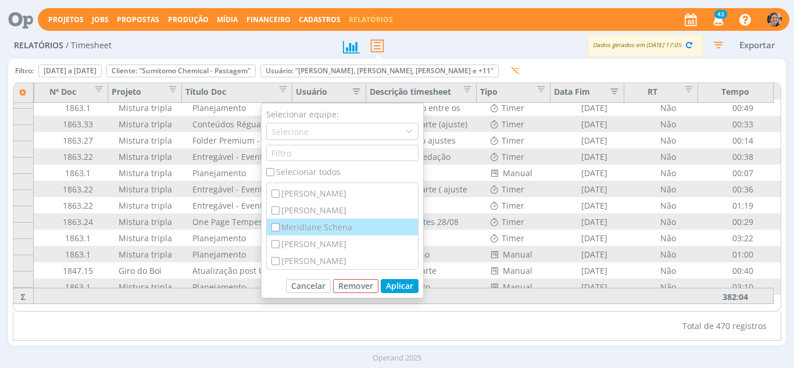
click at [351, 227] on div "Meridiane Schena" at bounding box center [342, 227] width 151 height 17
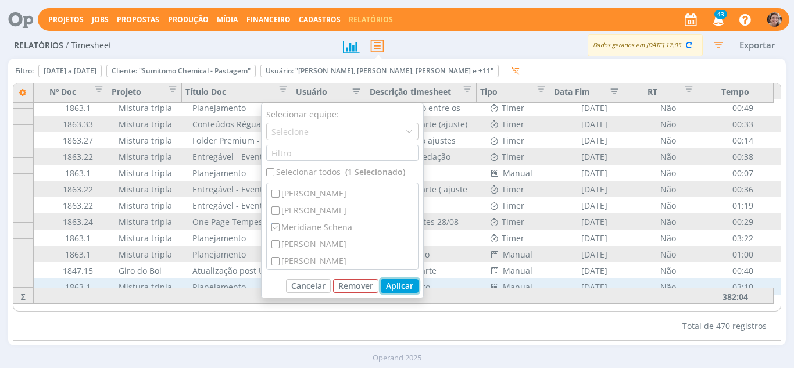
click at [405, 283] on button "Aplicar" at bounding box center [400, 286] width 38 height 14
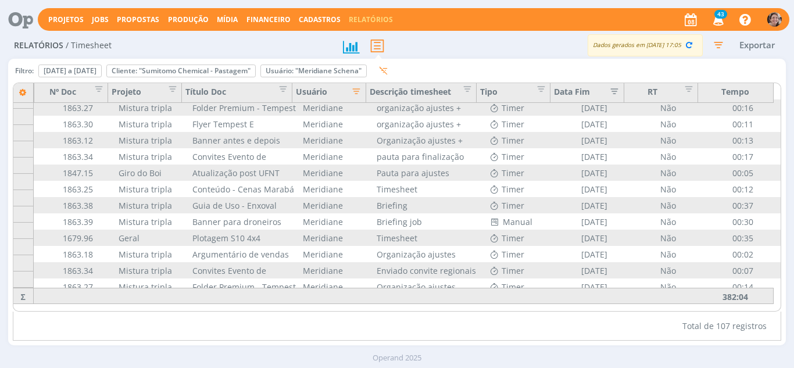
scroll to position [1556, 73]
click at [355, 90] on icon "button" at bounding box center [354, 90] width 12 height 12
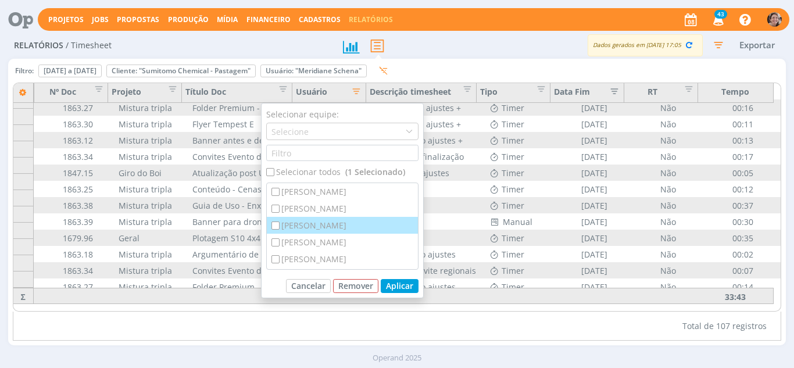
drag, startPoint x: 328, startPoint y: 210, endPoint x: 353, endPoint y: 228, distance: 30.3
click at [328, 210] on div "[PERSON_NAME]" at bounding box center [342, 208] width 151 height 17
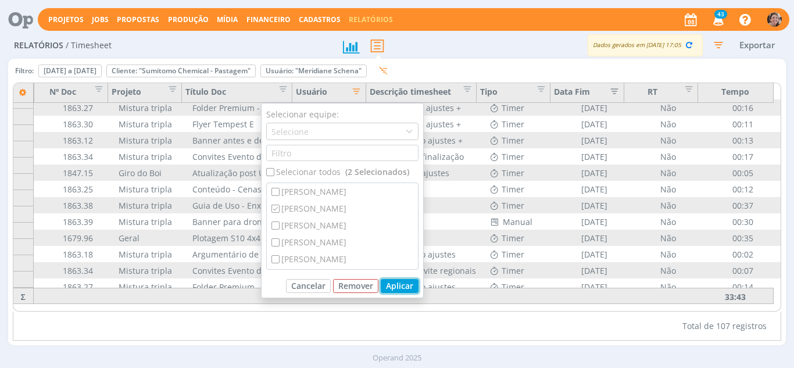
click at [393, 282] on button "Aplicar" at bounding box center [400, 286] width 38 height 14
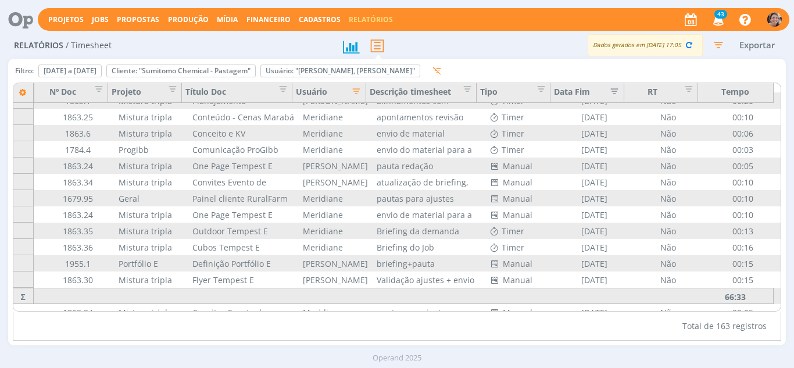
click at [358, 91] on icon "button" at bounding box center [354, 90] width 12 height 12
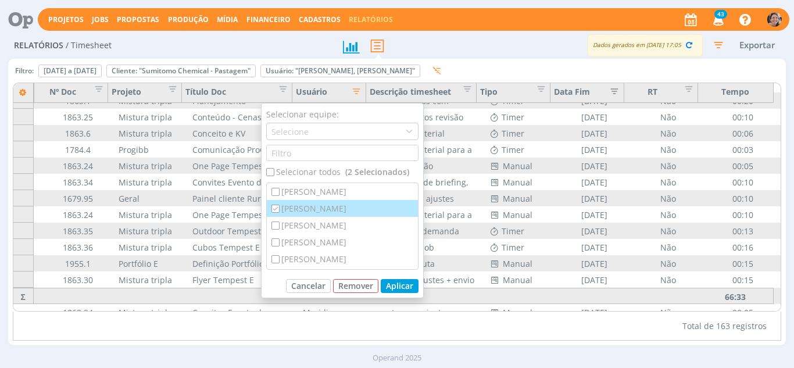
click at [312, 210] on div "[PERSON_NAME]" at bounding box center [342, 208] width 151 height 17
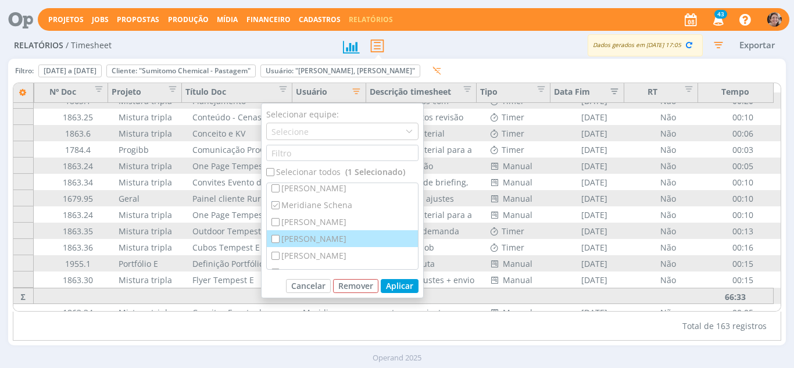
scroll to position [150, 0]
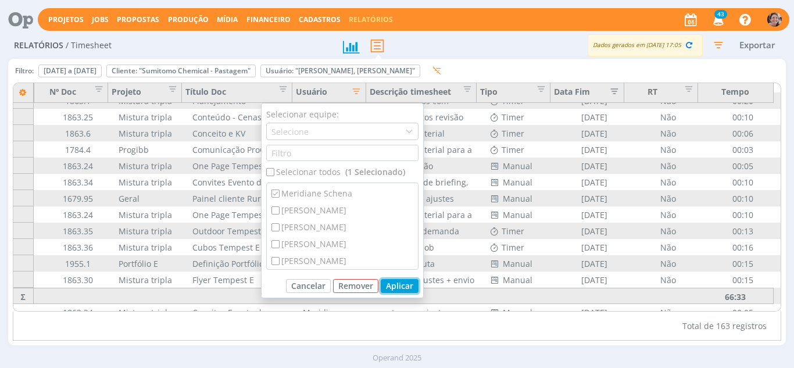
click at [401, 281] on button "Aplicar" at bounding box center [400, 286] width 38 height 14
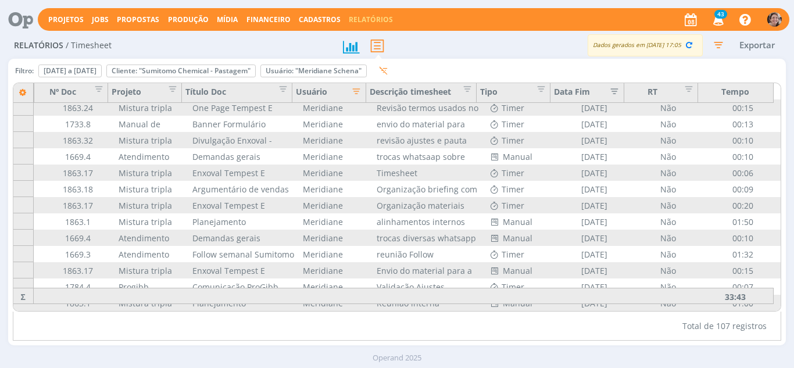
scroll to position [685, 73]
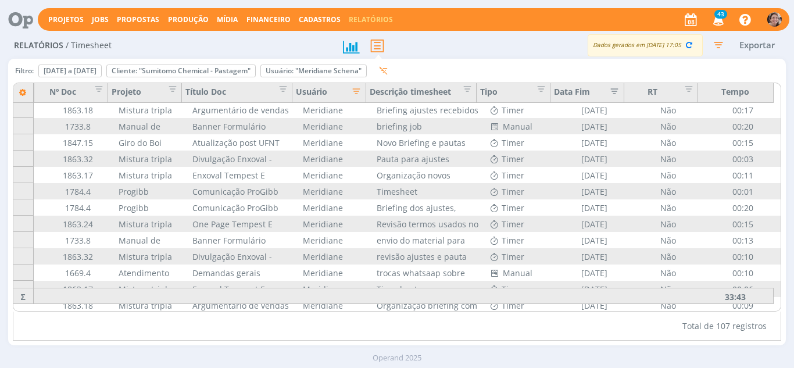
drag, startPoint x: 781, startPoint y: 186, endPoint x: 774, endPoint y: 96, distance: 90.4
click at [774, 96] on div "Cliente Nº Doc Projeto Título Doc Usuário Descrição timesheet Tipo Data Fim RT …" at bounding box center [397, 197] width 768 height 228
drag, startPoint x: 782, startPoint y: 175, endPoint x: 779, endPoint y: 91, distance: 83.7
click at [779, 91] on div "Cliente Nº Doc Projeto Título Doc Usuário Descrição timesheet Tipo Data Fim RT …" at bounding box center [397, 197] width 768 height 228
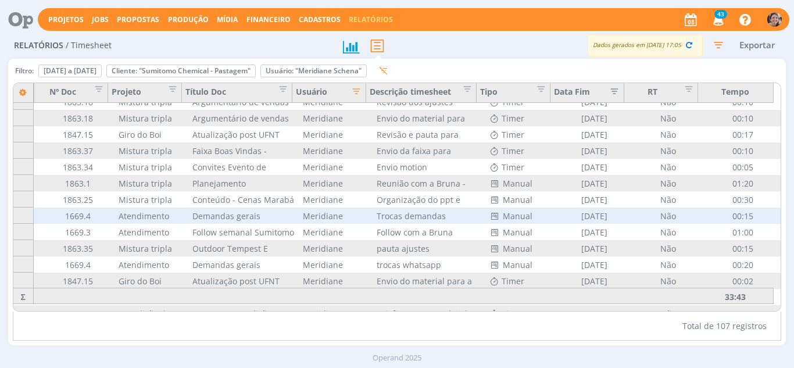
scroll to position [1395, 73]
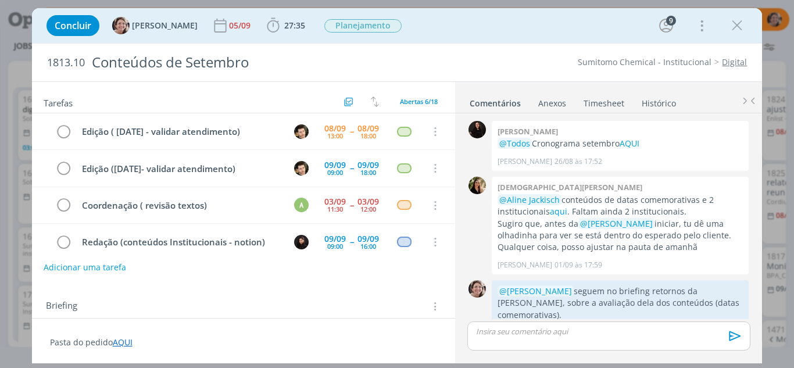
click at [734, 24] on icon "dialog" at bounding box center [736, 25] width 17 height 17
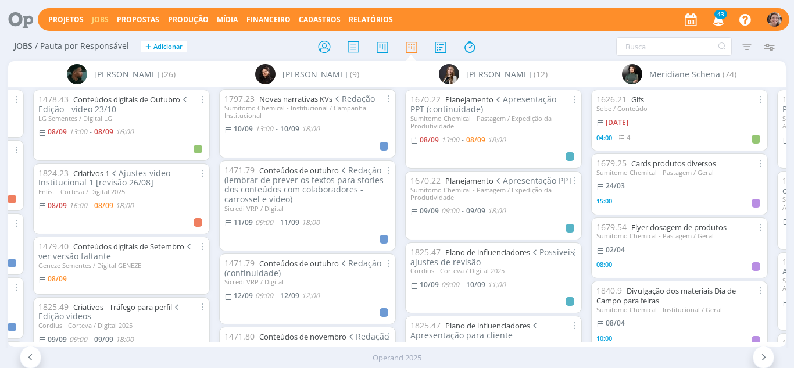
scroll to position [232, 0]
